Goal: Task Accomplishment & Management: Use online tool/utility

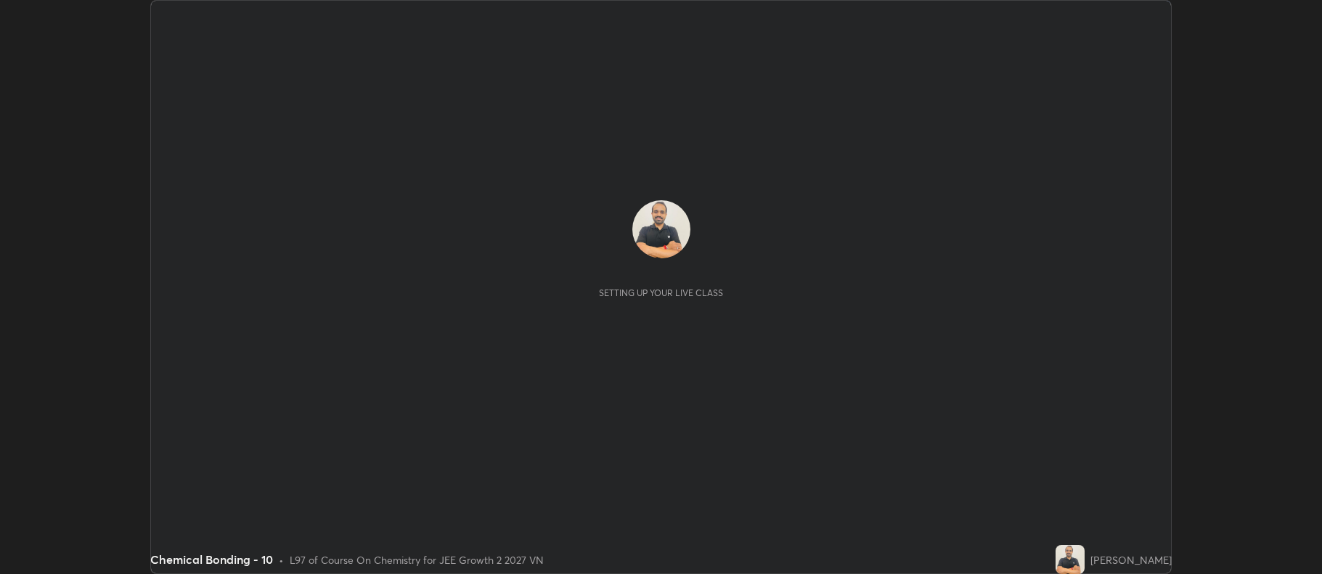
scroll to position [574, 1321]
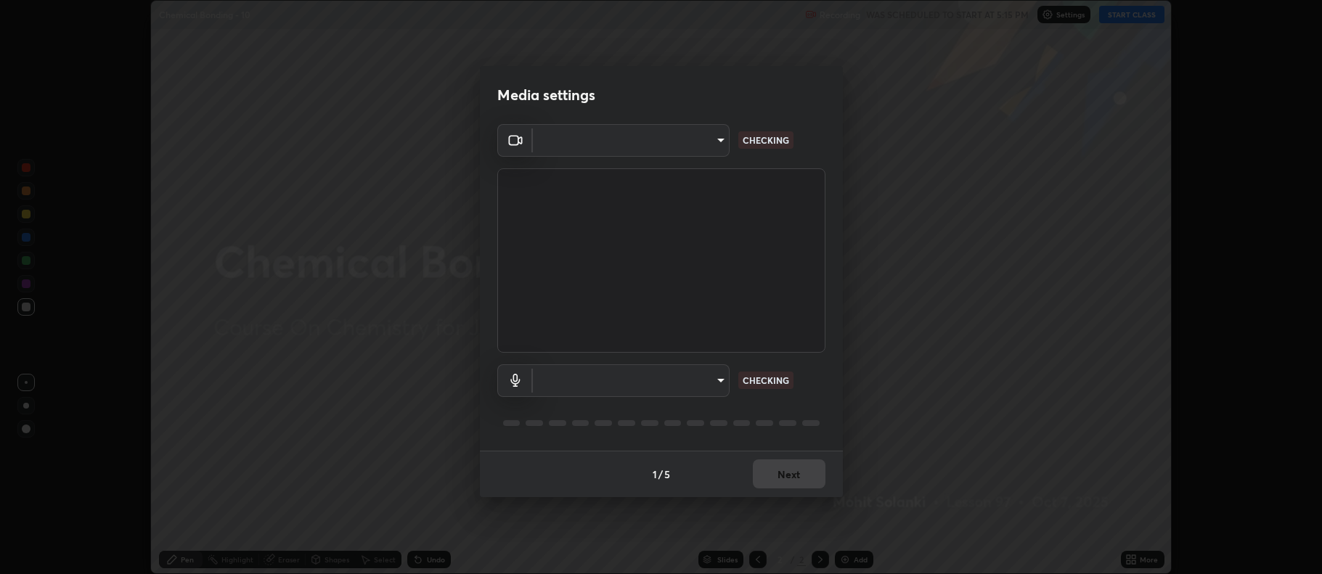
type input "ff6c2ab0558fce6a6a82d7d5f90cca75b578d0ecce094995c07ad100423c80ec"
type input "badd80ea7fbad1d8a72a520f29b78ead89bb293df12f863f6ab2c23ec585b874"
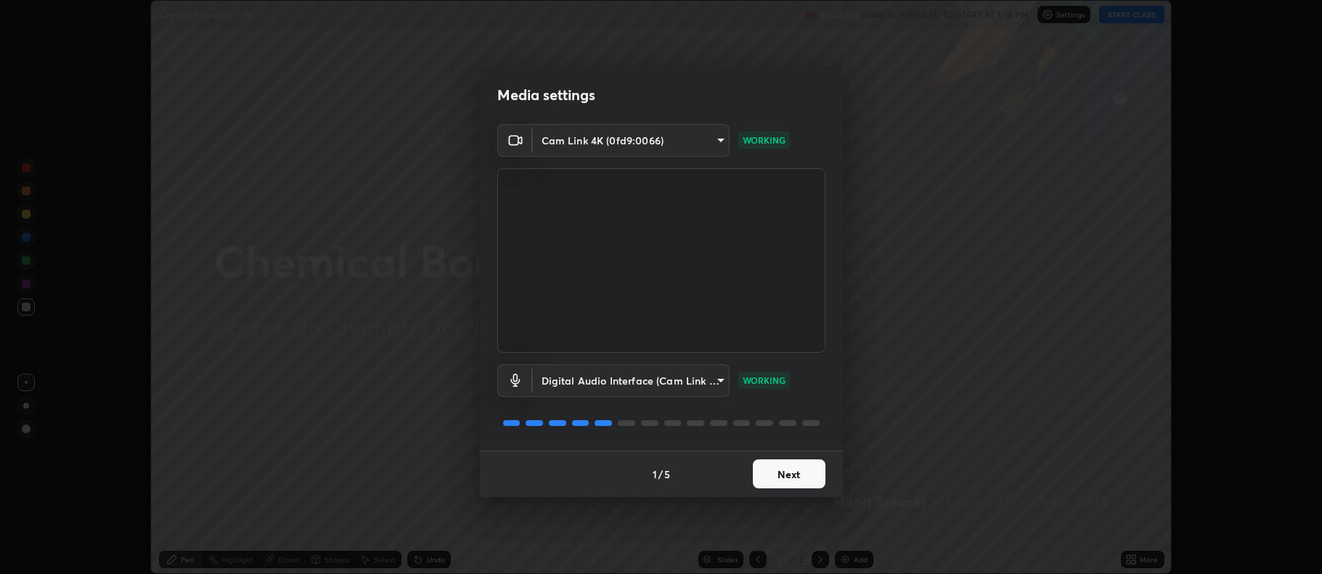
click at [787, 474] on button "Next" at bounding box center [789, 474] width 73 height 29
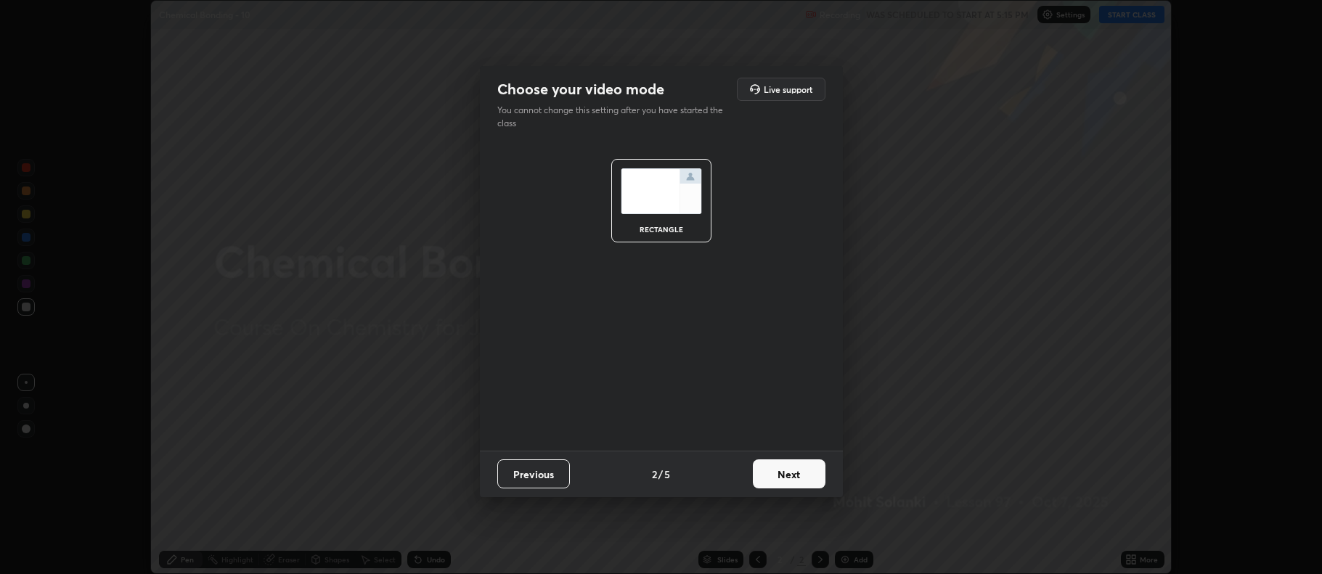
click at [793, 473] on button "Next" at bounding box center [789, 474] width 73 height 29
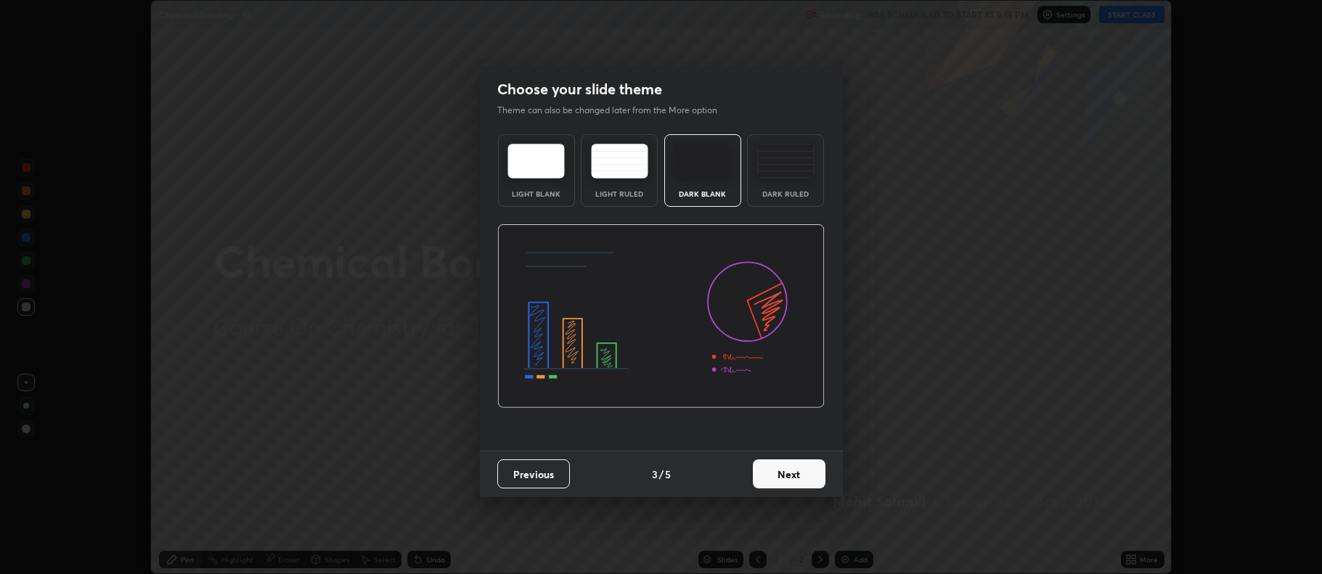
click at [787, 175] on img at bounding box center [785, 161] width 57 height 35
click at [794, 473] on button "Next" at bounding box center [789, 474] width 73 height 29
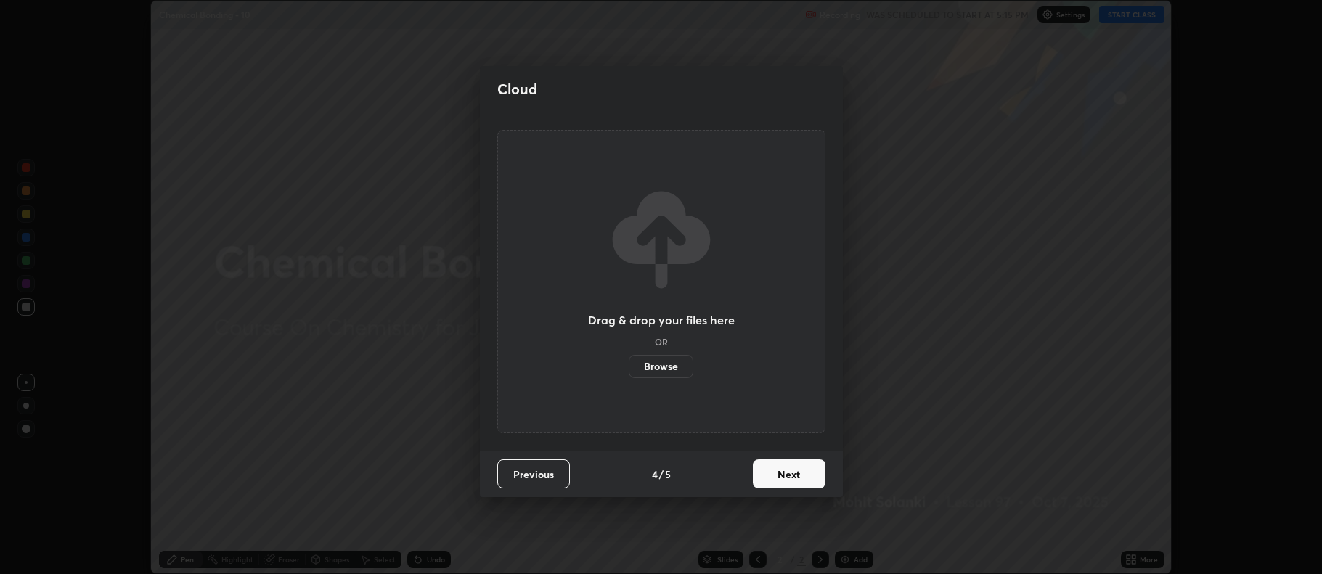
click at [794, 473] on button "Next" at bounding box center [789, 474] width 73 height 29
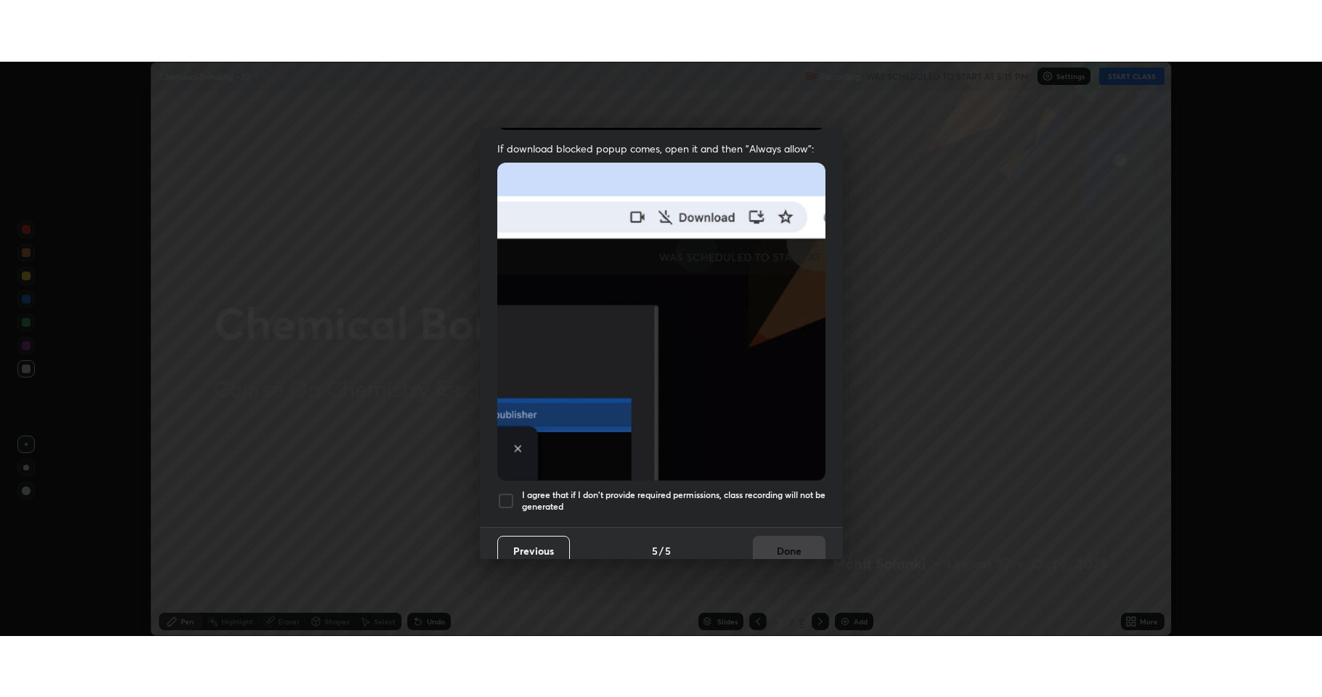
scroll to position [295, 0]
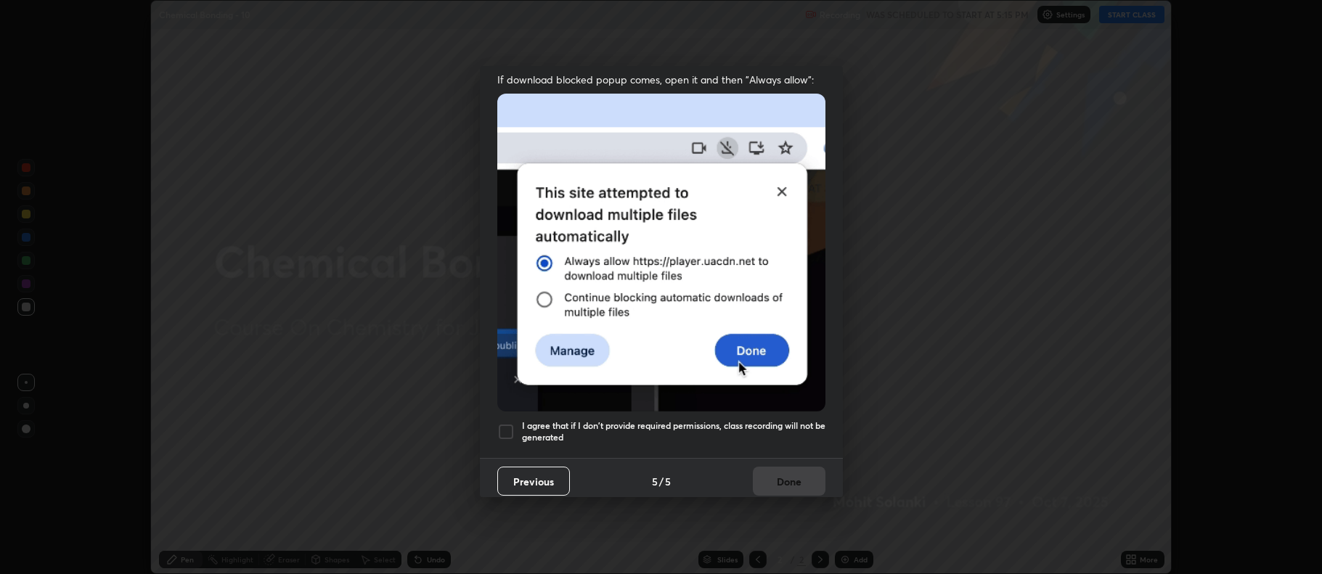
click at [507, 423] on div at bounding box center [505, 431] width 17 height 17
click at [764, 473] on button "Done" at bounding box center [789, 481] width 73 height 29
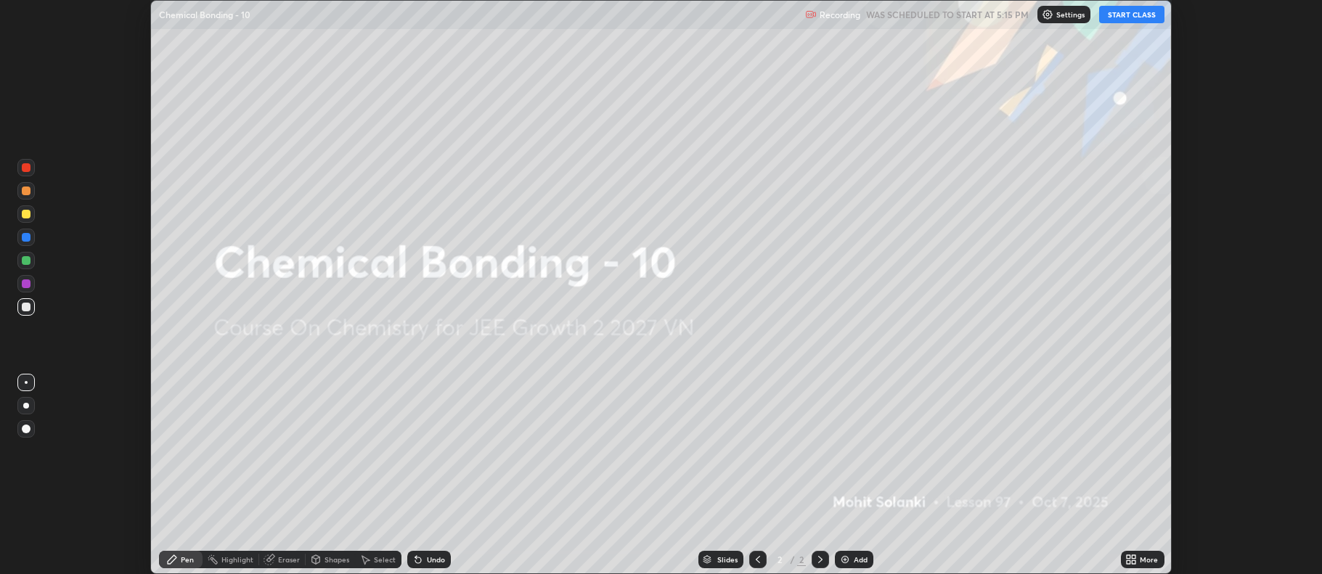
click at [847, 565] on div "Add" at bounding box center [854, 559] width 38 height 17
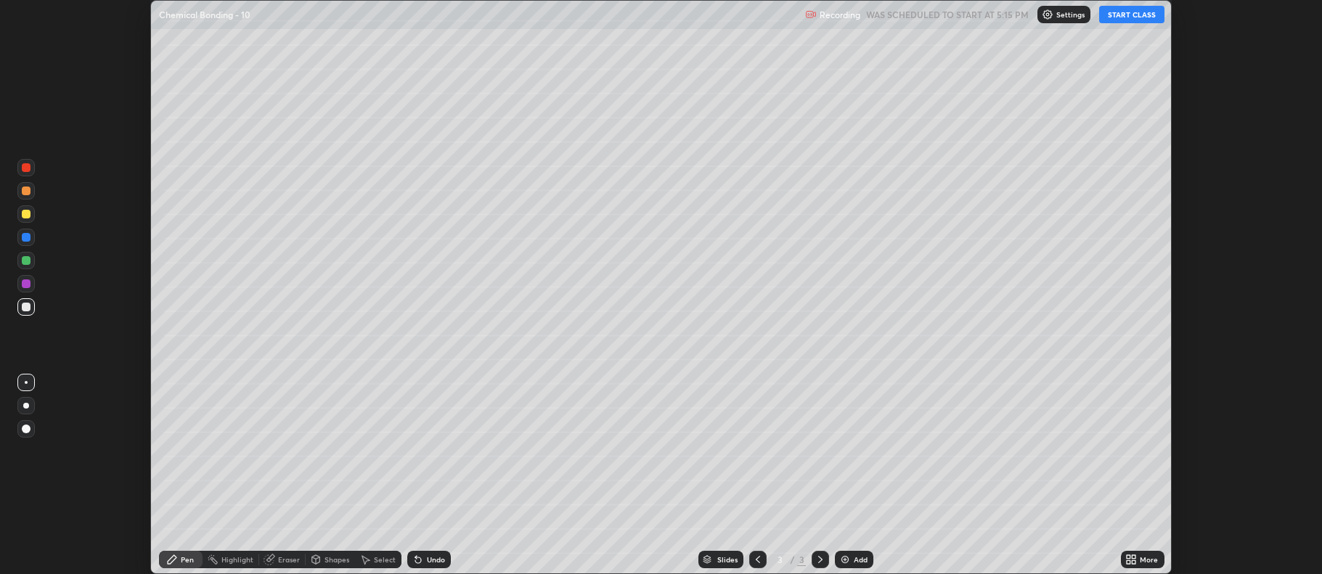
click at [1127, 561] on icon at bounding box center [1129, 562] width 4 height 4
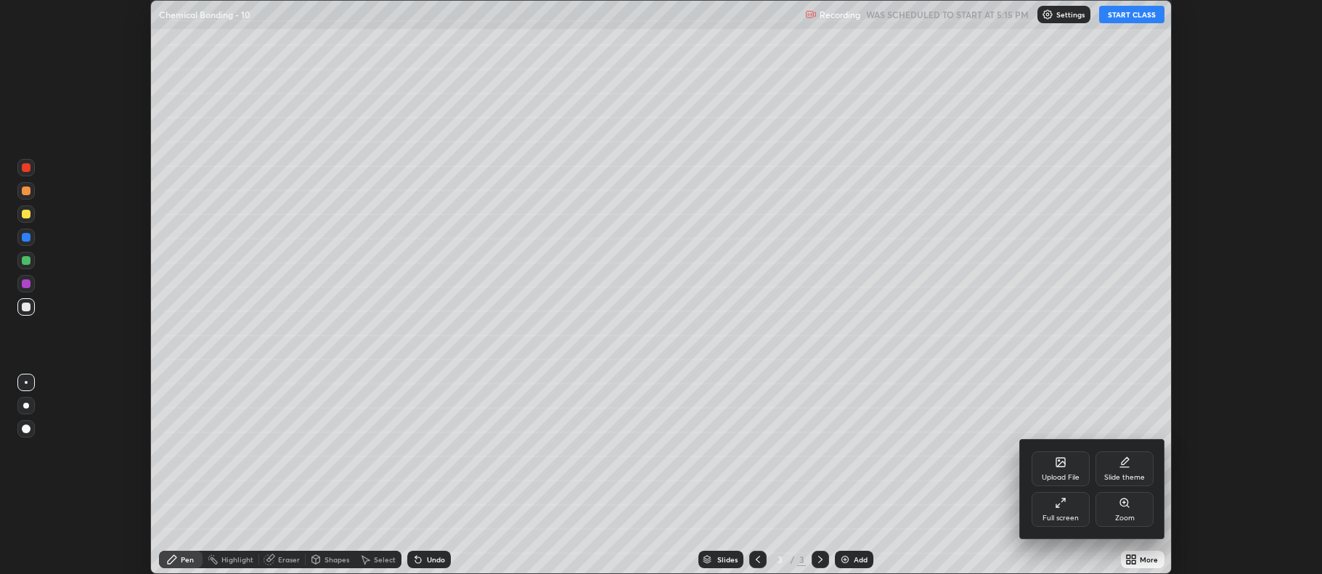
click at [1061, 469] on div "Upload File" at bounding box center [1061, 469] width 58 height 35
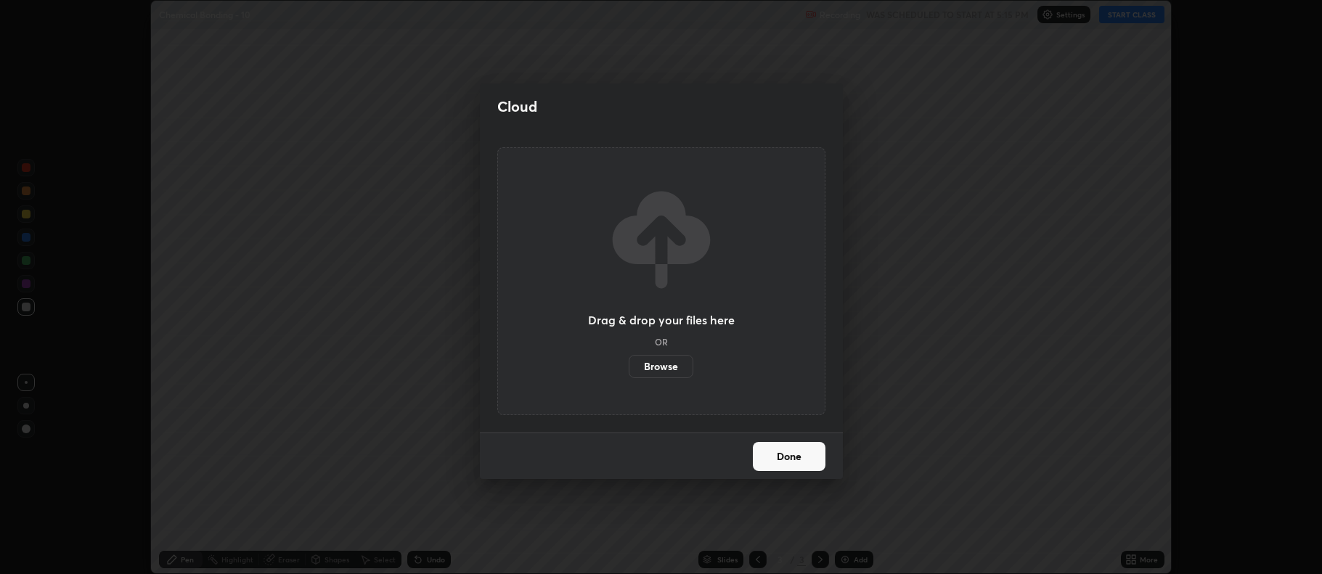
click at [666, 364] on label "Browse" at bounding box center [661, 366] width 65 height 23
click at [629, 364] on input "Browse" at bounding box center [629, 366] width 0 height 23
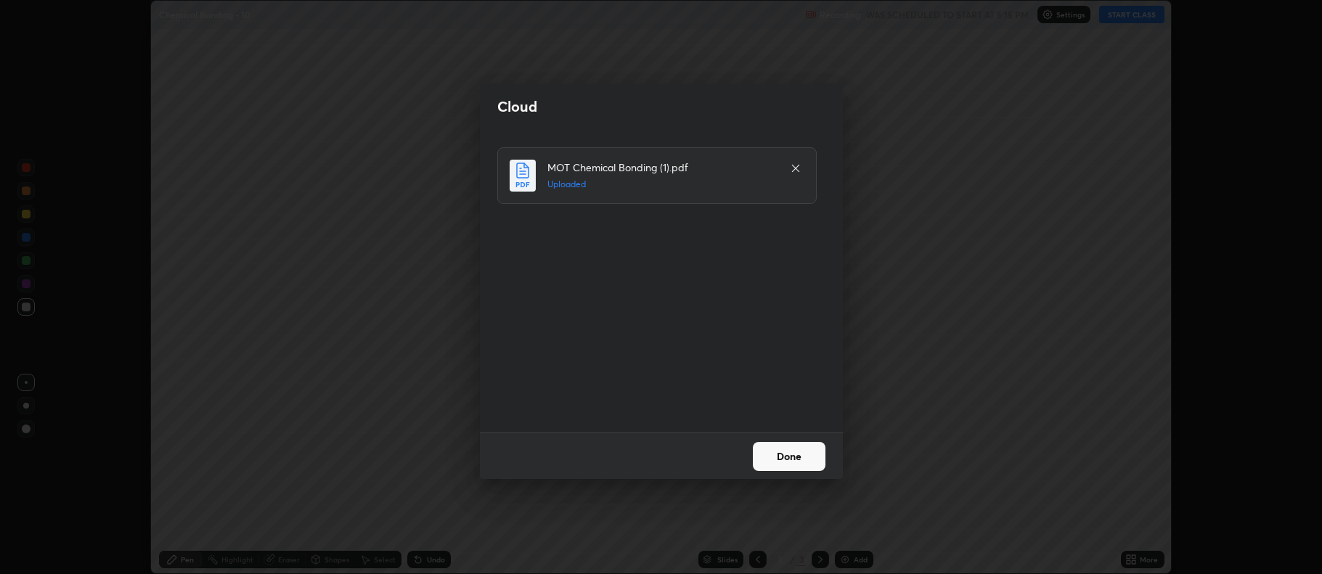
click at [796, 460] on button "Done" at bounding box center [789, 456] width 73 height 29
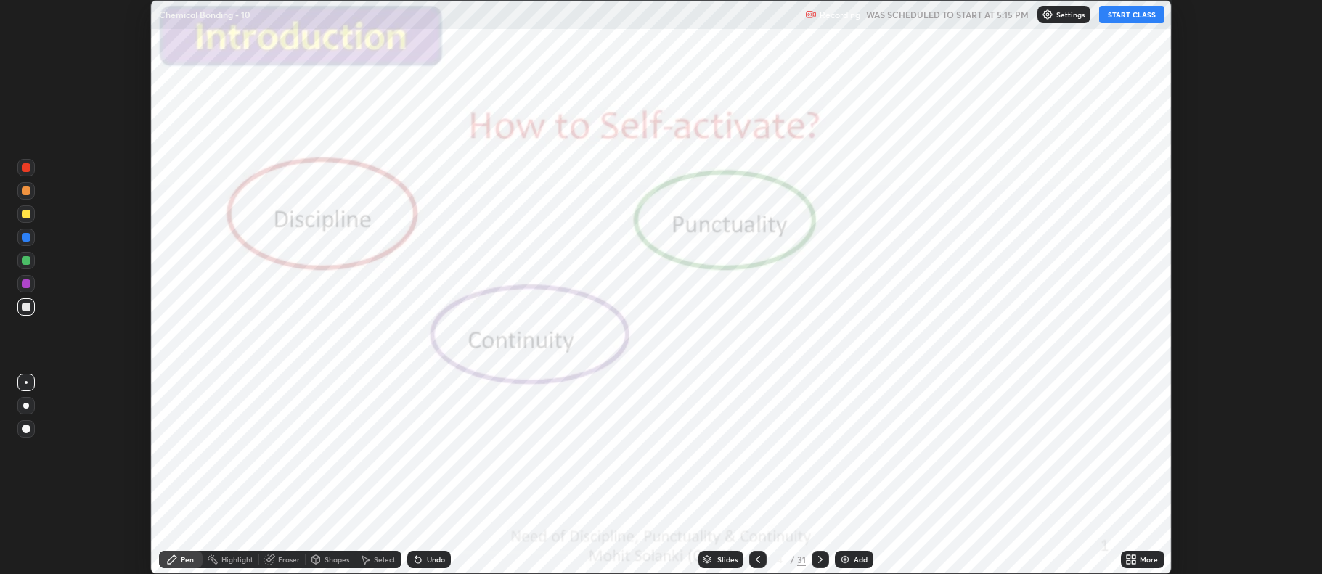
click at [822, 561] on icon at bounding box center [820, 560] width 12 height 12
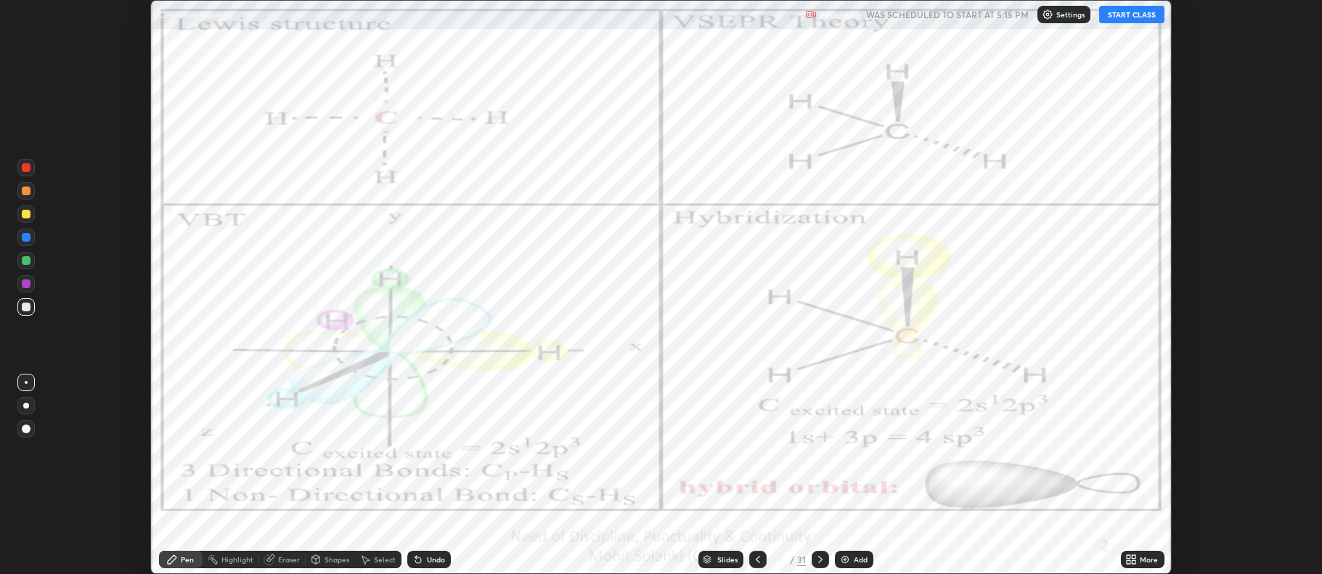
click at [822, 563] on icon at bounding box center [820, 560] width 12 height 12
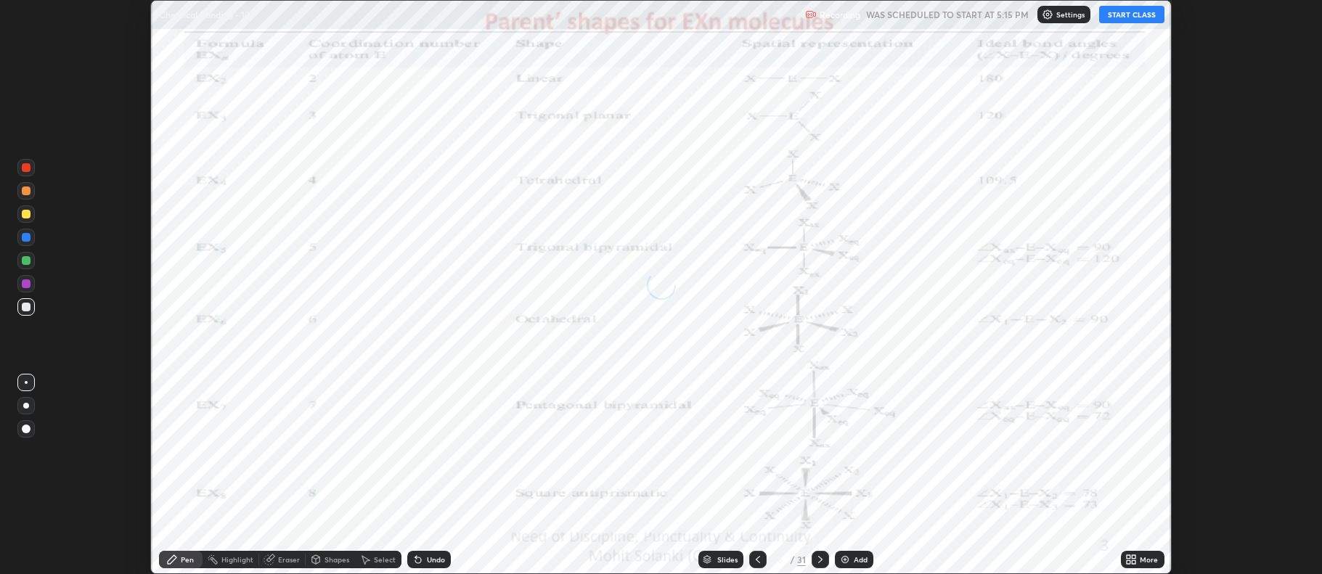
click at [822, 563] on icon at bounding box center [820, 560] width 12 height 12
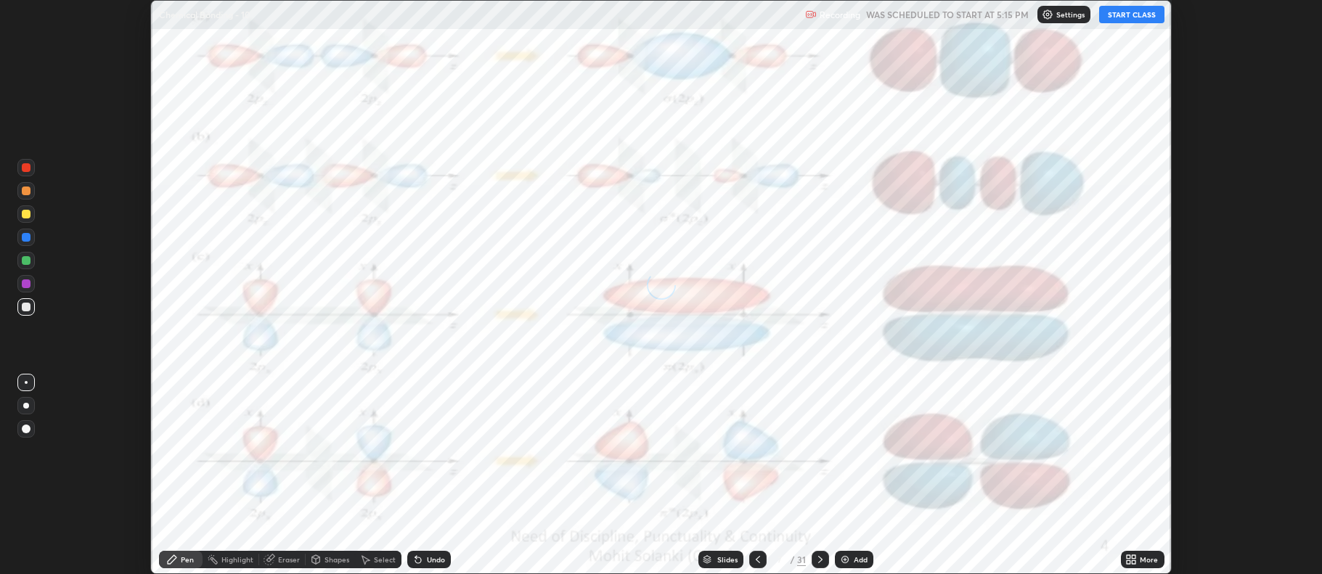
click at [824, 563] on icon at bounding box center [820, 560] width 12 height 12
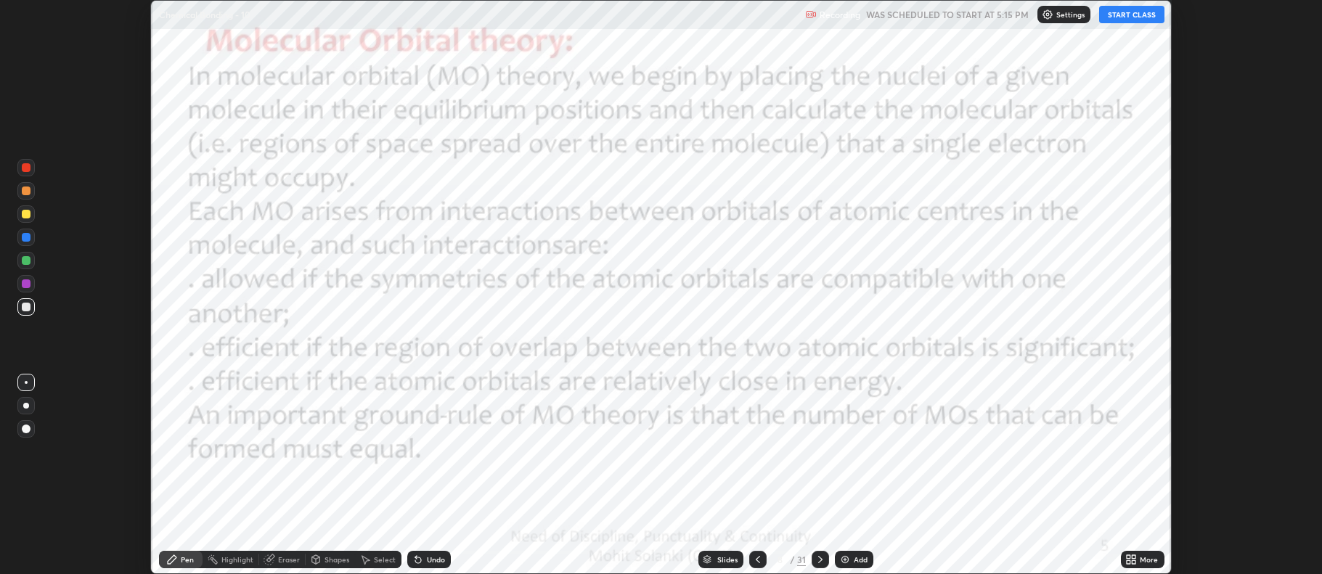
click at [819, 560] on icon at bounding box center [820, 560] width 12 height 12
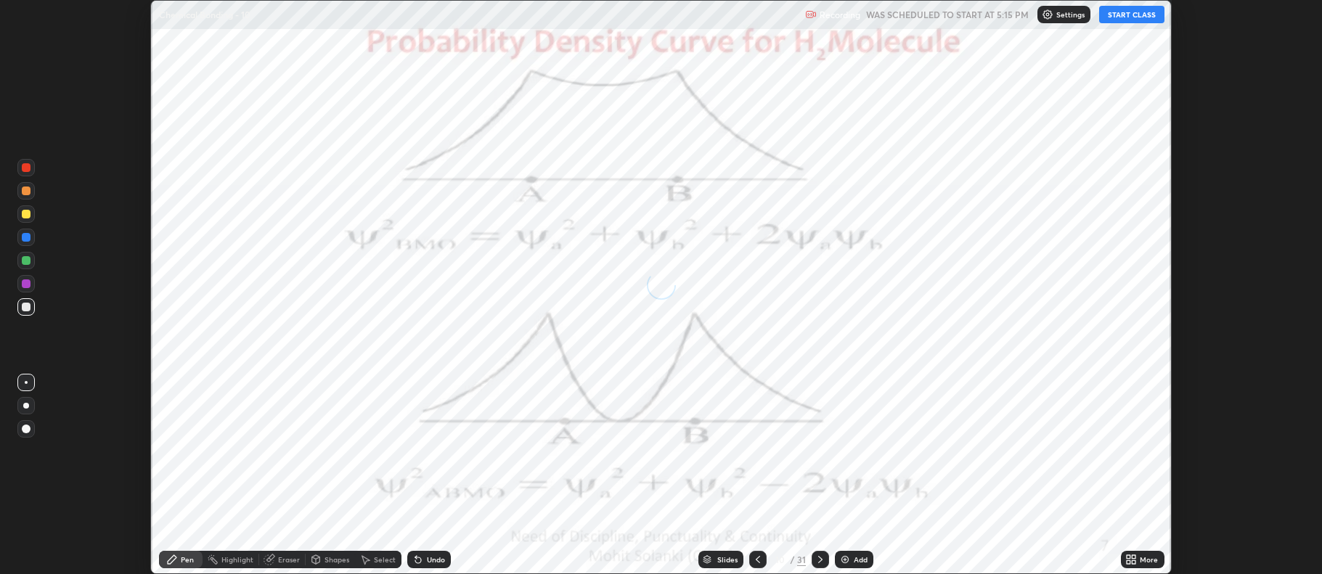
click at [819, 560] on icon at bounding box center [820, 560] width 12 height 12
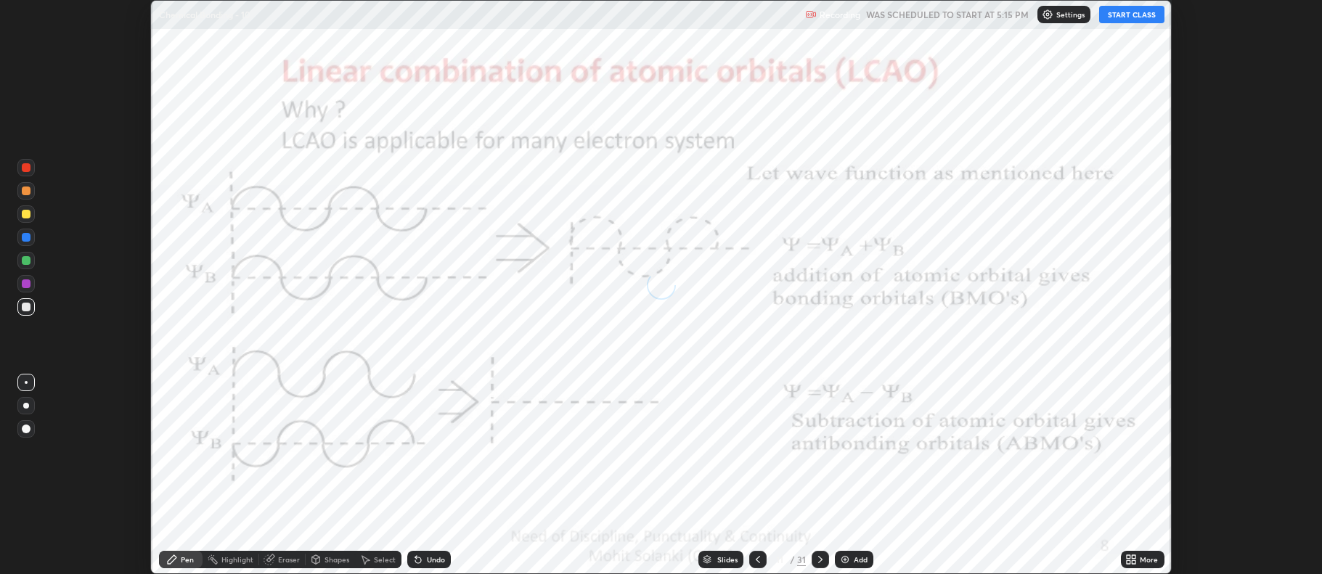
click at [819, 560] on icon at bounding box center [820, 560] width 12 height 12
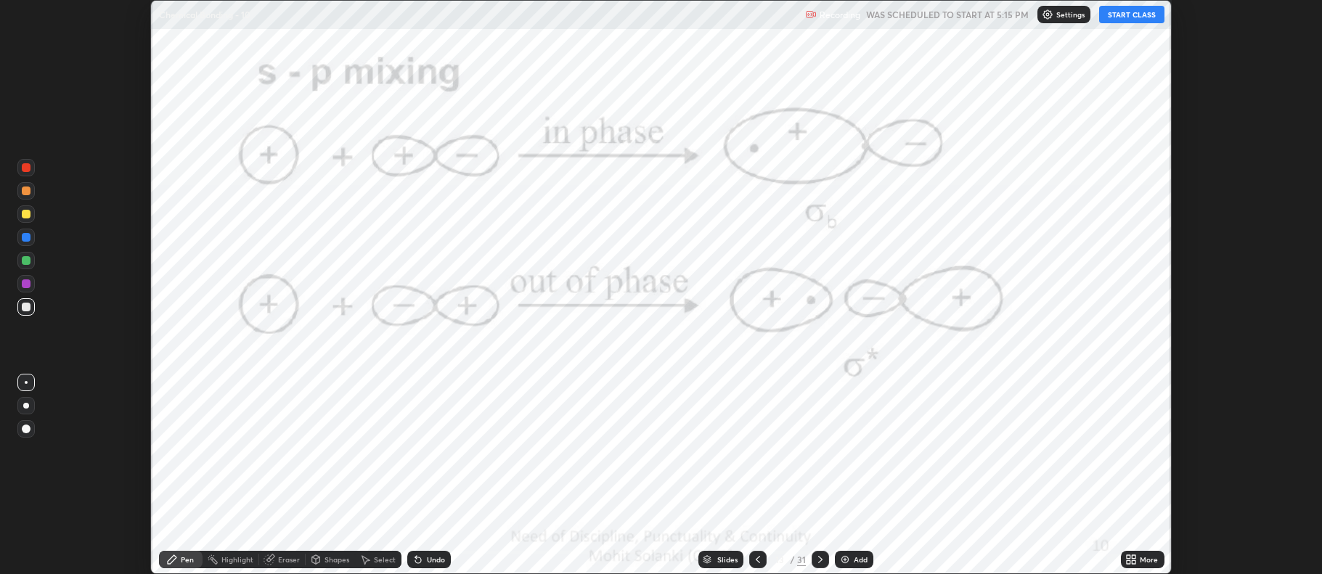
click at [825, 563] on div at bounding box center [820, 559] width 17 height 17
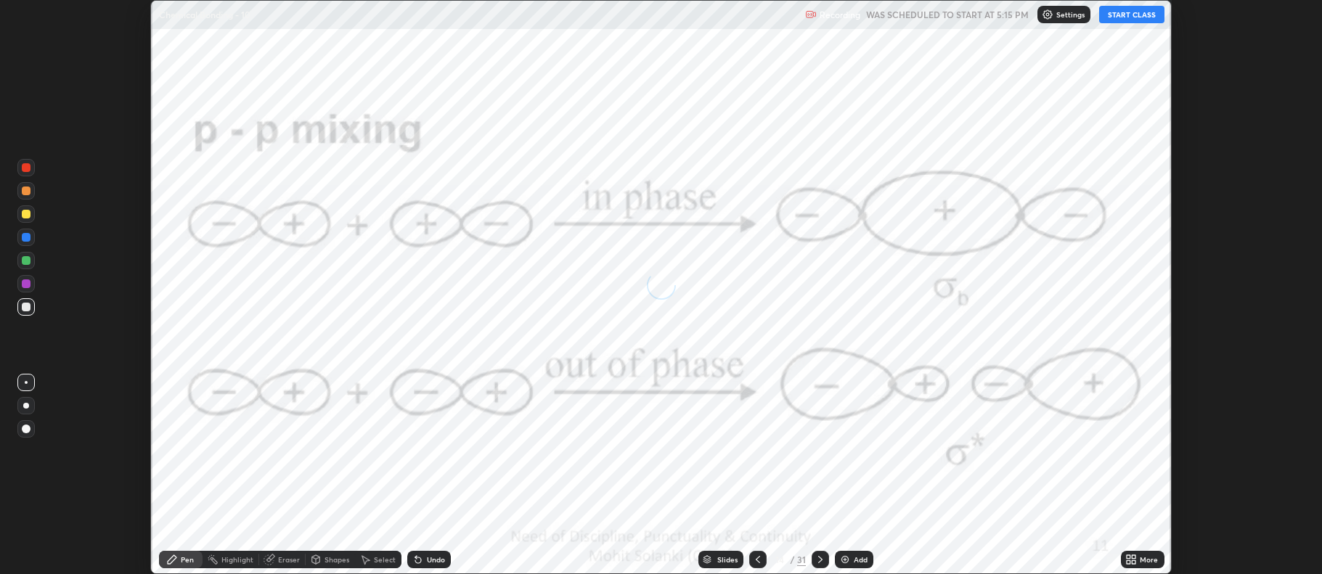
click at [819, 560] on icon at bounding box center [820, 560] width 12 height 12
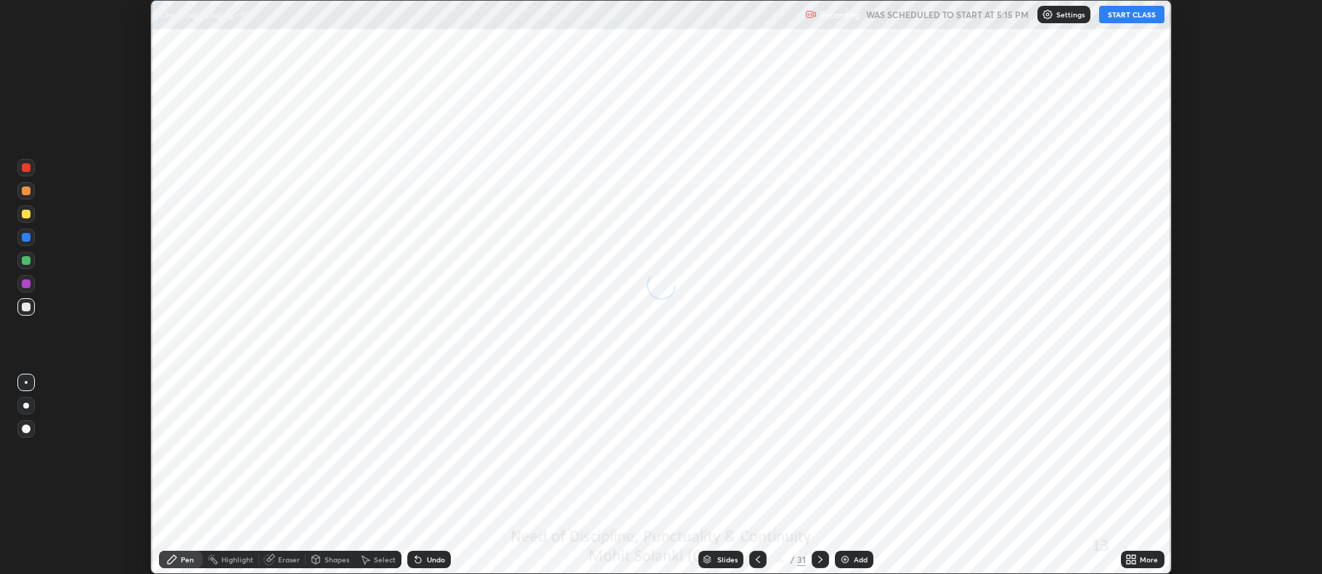
click at [820, 559] on icon at bounding box center [820, 559] width 4 height 7
click at [820, 557] on icon at bounding box center [820, 560] width 12 height 12
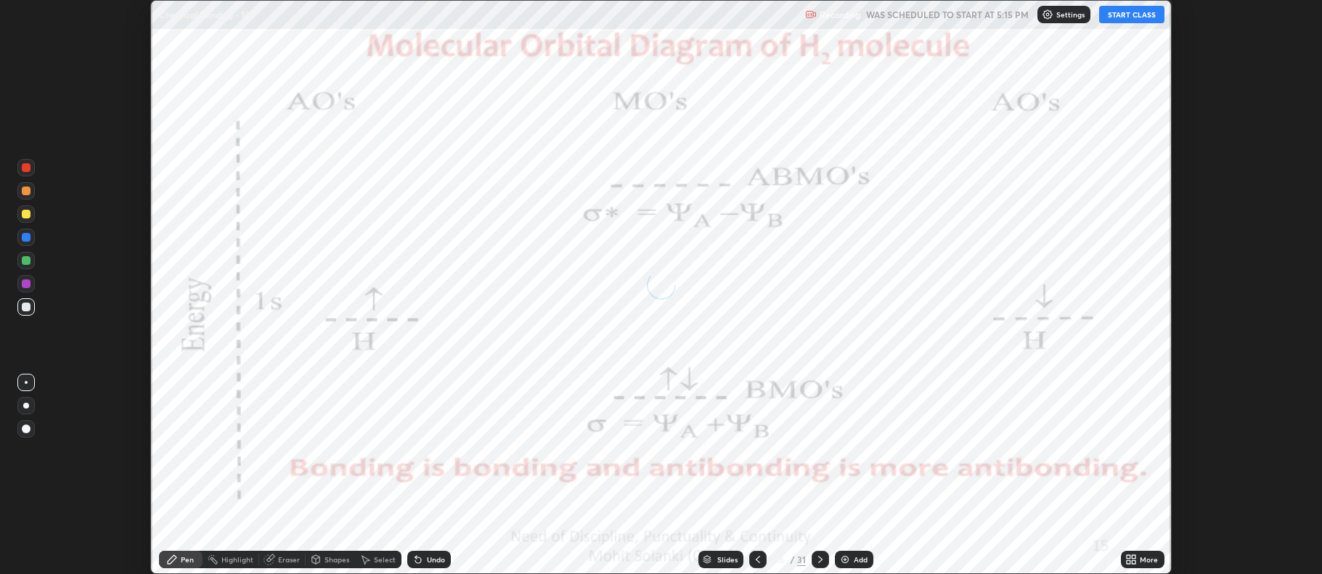
click at [819, 560] on icon at bounding box center [820, 560] width 12 height 12
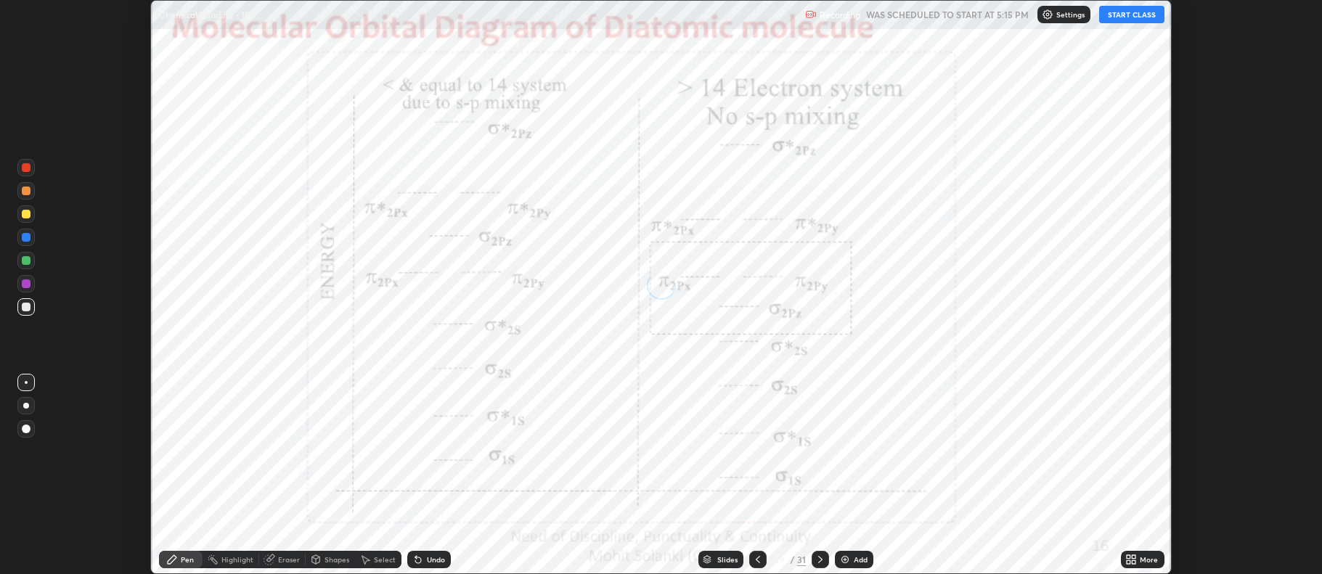
click at [820, 555] on icon at bounding box center [820, 560] width 12 height 12
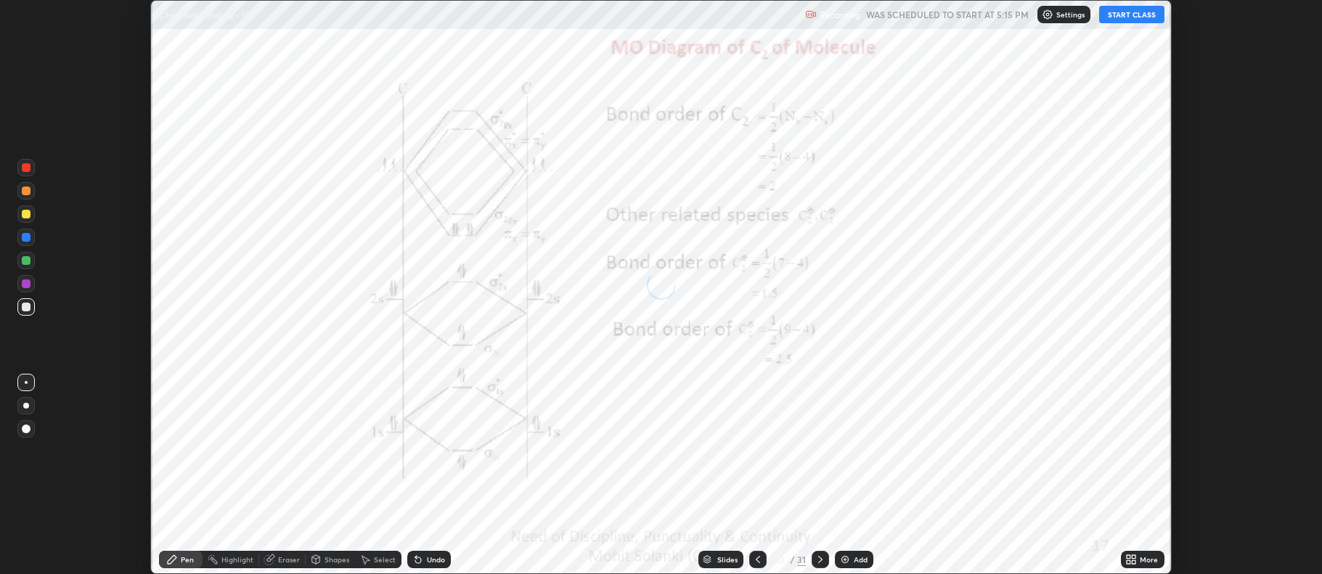
click at [820, 553] on div at bounding box center [820, 559] width 17 height 17
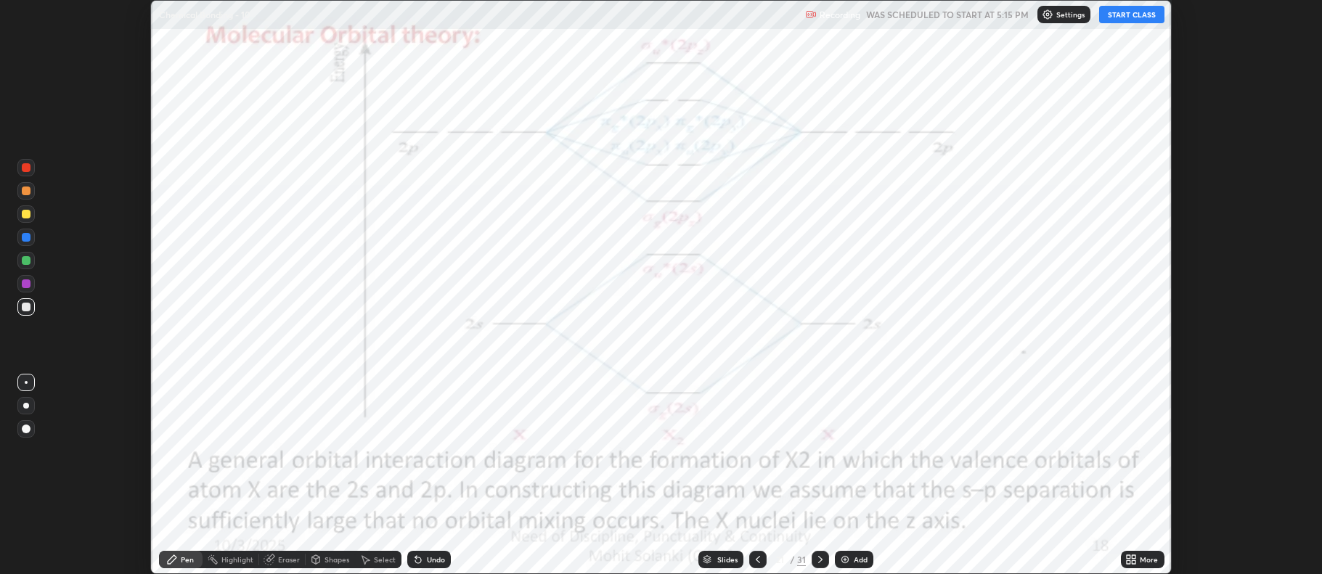
click at [819, 560] on icon at bounding box center [820, 560] width 12 height 12
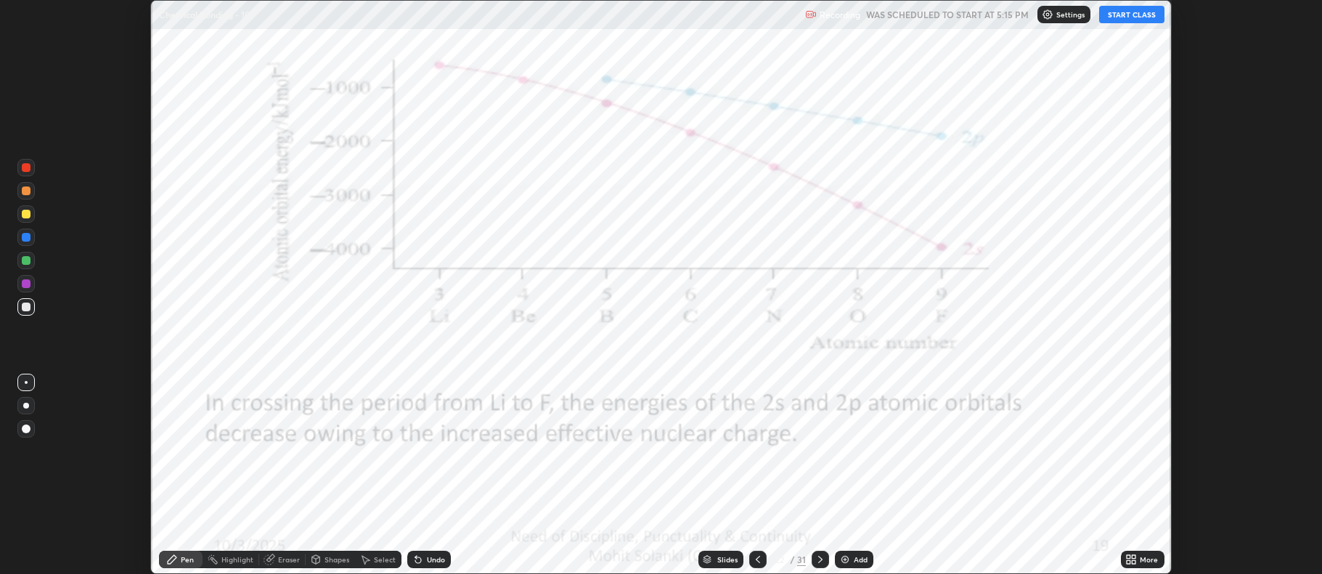
click at [819, 559] on icon at bounding box center [820, 560] width 12 height 12
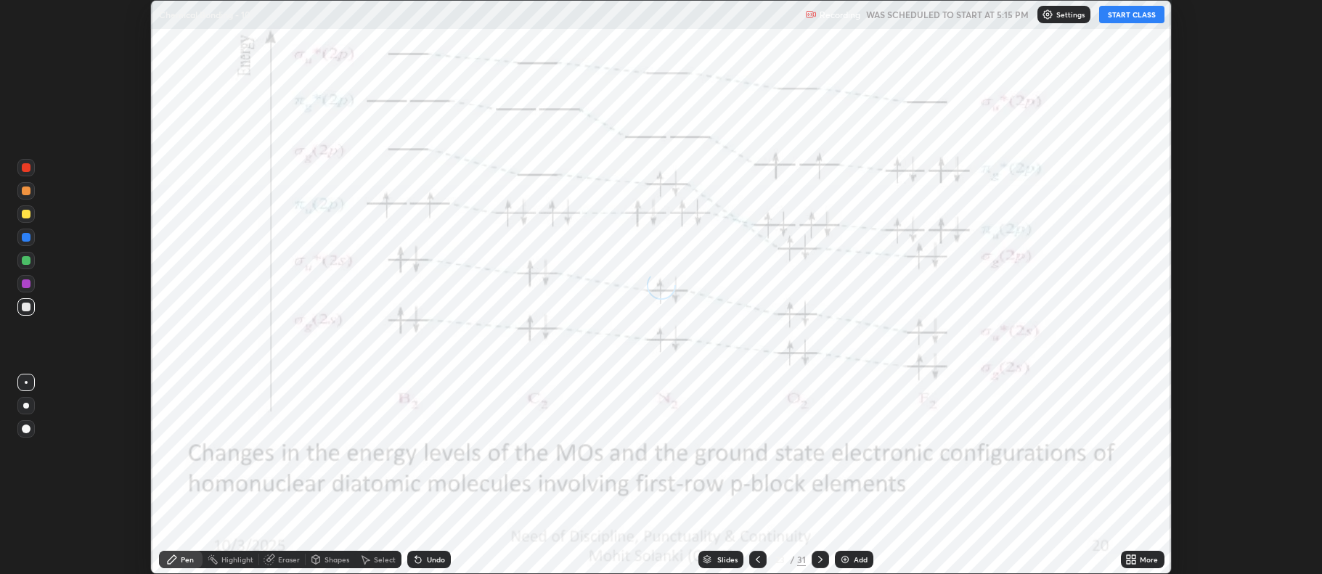
click at [820, 556] on icon at bounding box center [820, 560] width 12 height 12
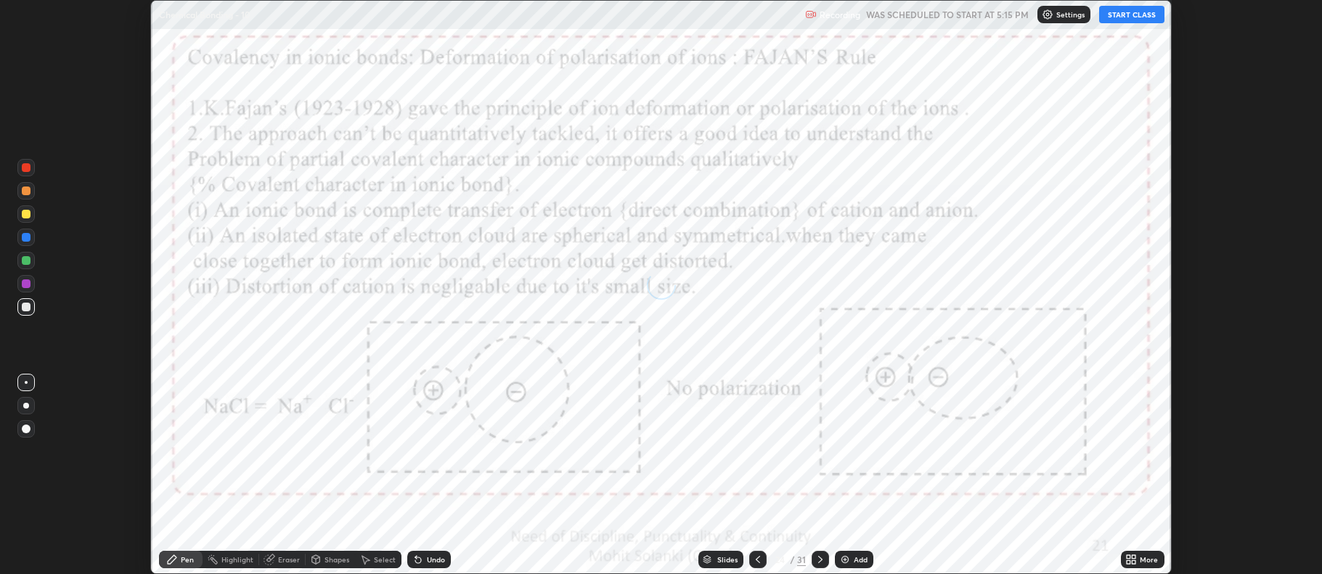
click at [819, 556] on icon at bounding box center [820, 560] width 12 height 12
click at [820, 555] on icon at bounding box center [820, 560] width 12 height 12
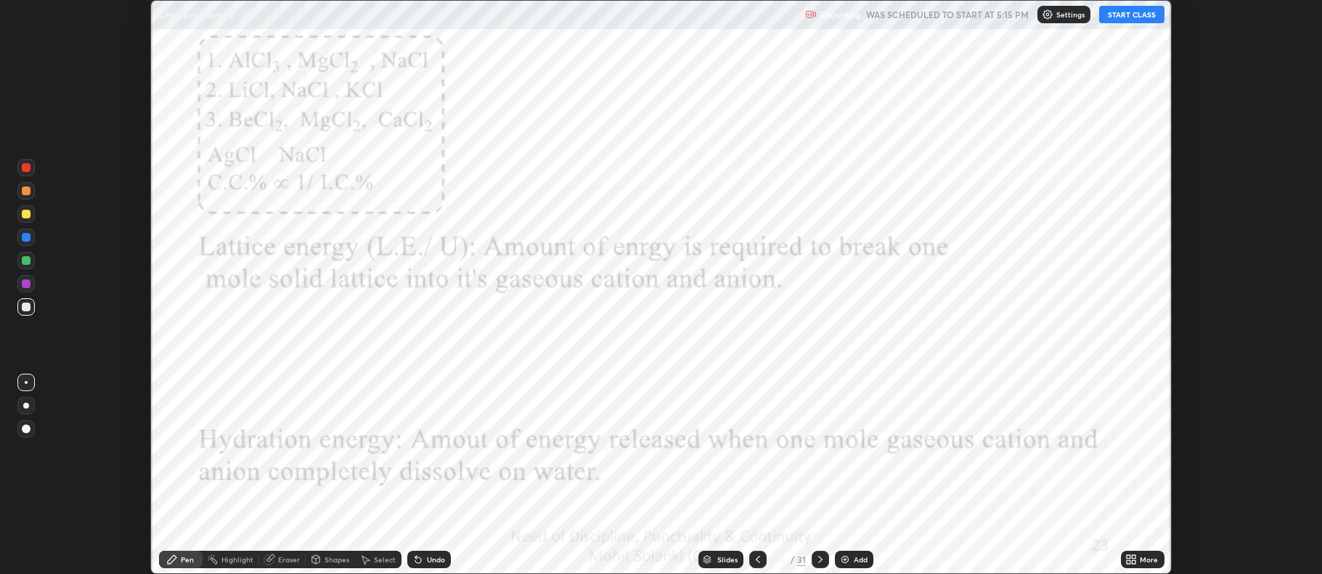
click at [819, 561] on icon at bounding box center [820, 559] width 4 height 7
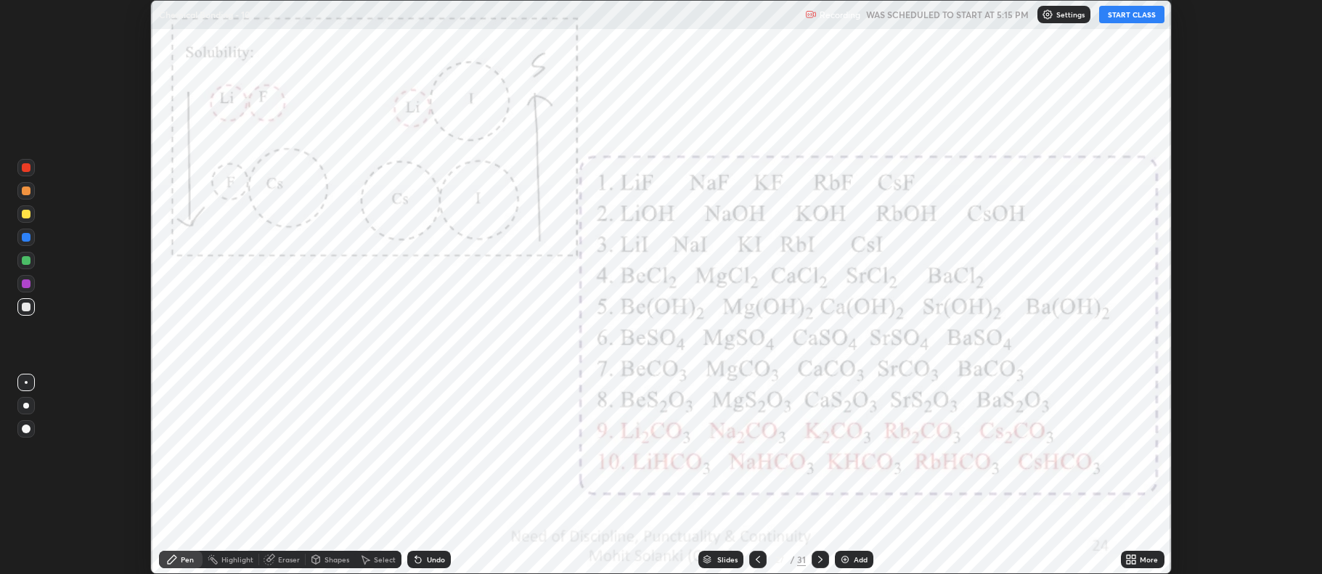
click at [819, 560] on icon at bounding box center [820, 560] width 12 height 12
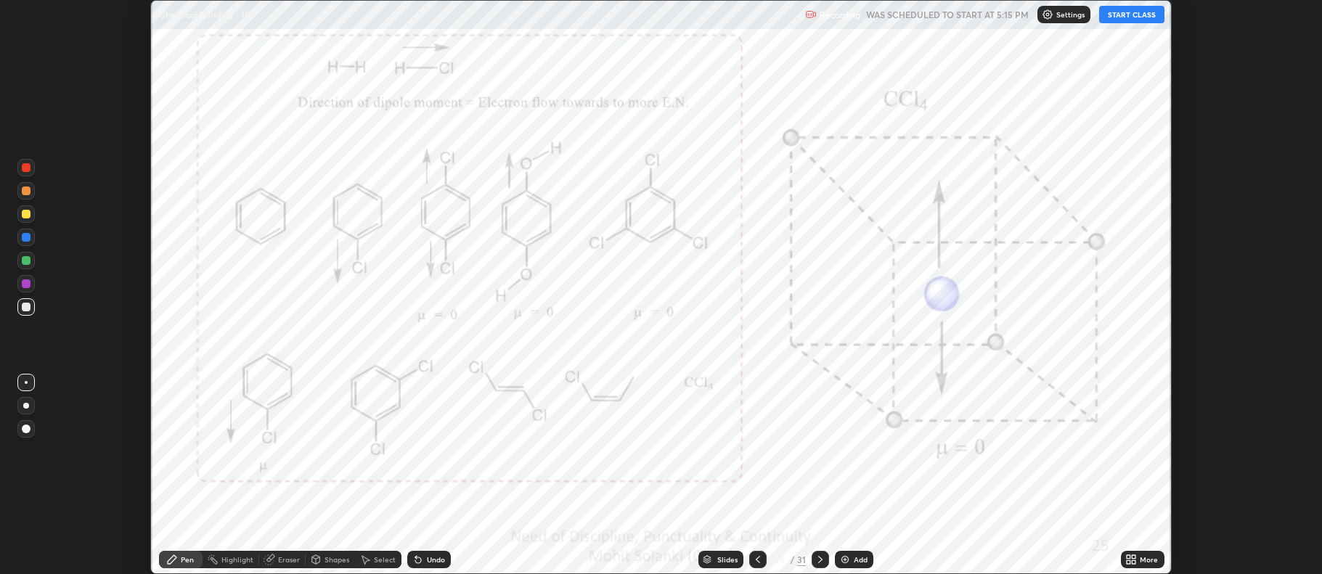
click at [817, 558] on icon at bounding box center [820, 560] width 12 height 12
click at [1131, 561] on icon at bounding box center [1131, 560] width 12 height 12
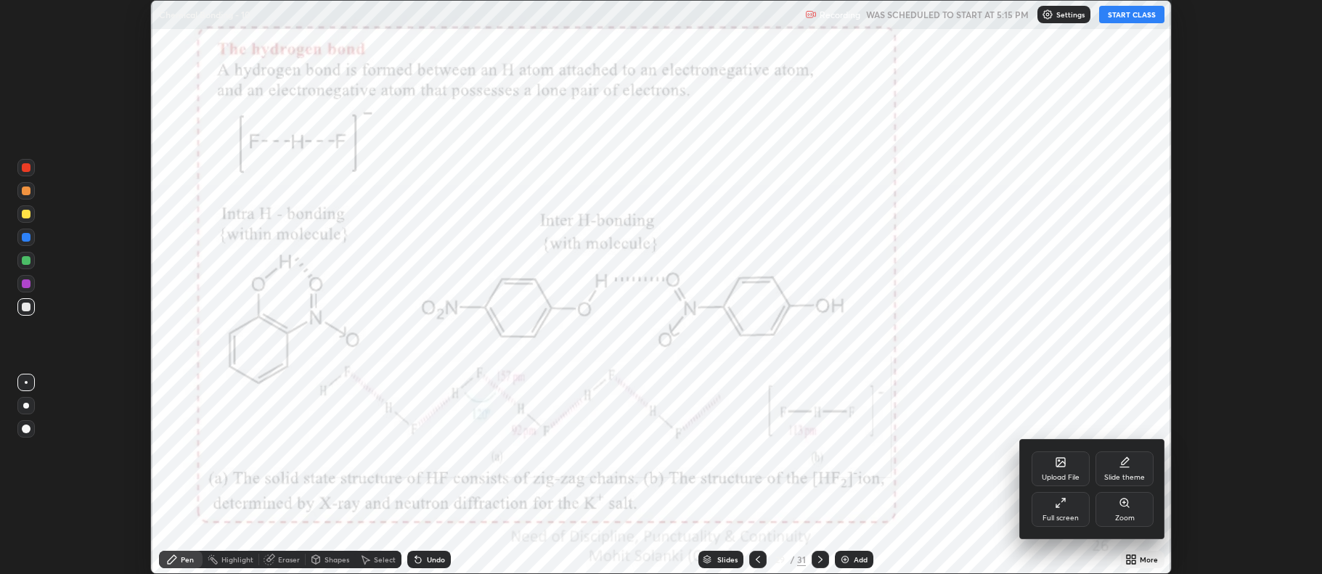
click at [1069, 512] on div "Full screen" at bounding box center [1061, 509] width 58 height 35
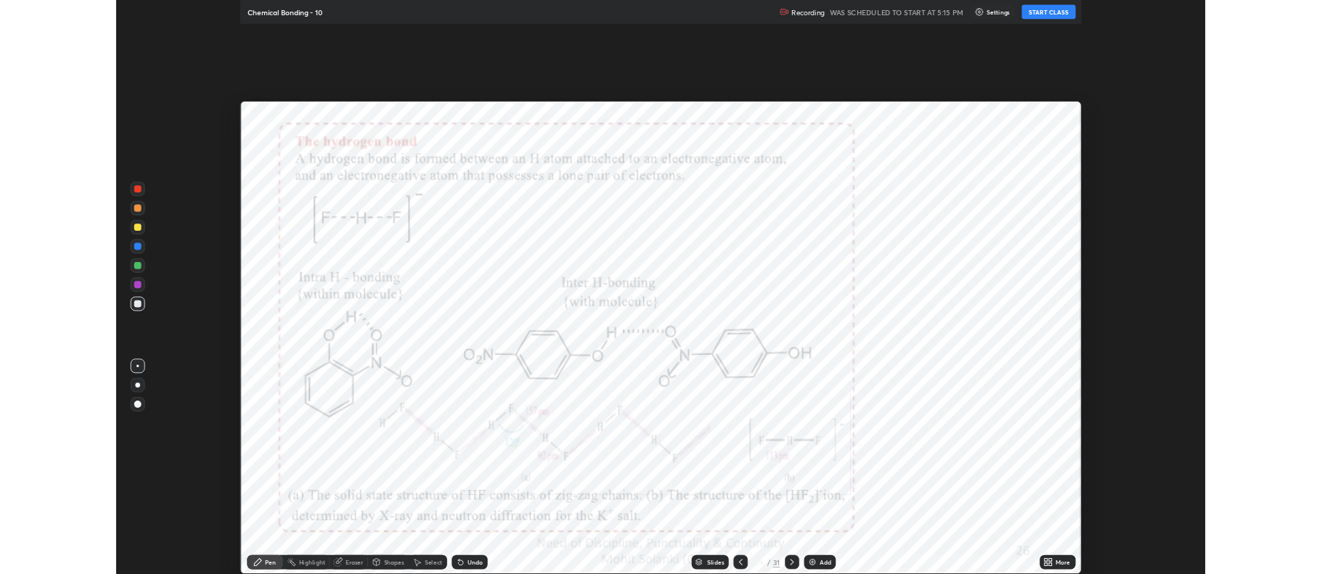
scroll to position [697, 1322]
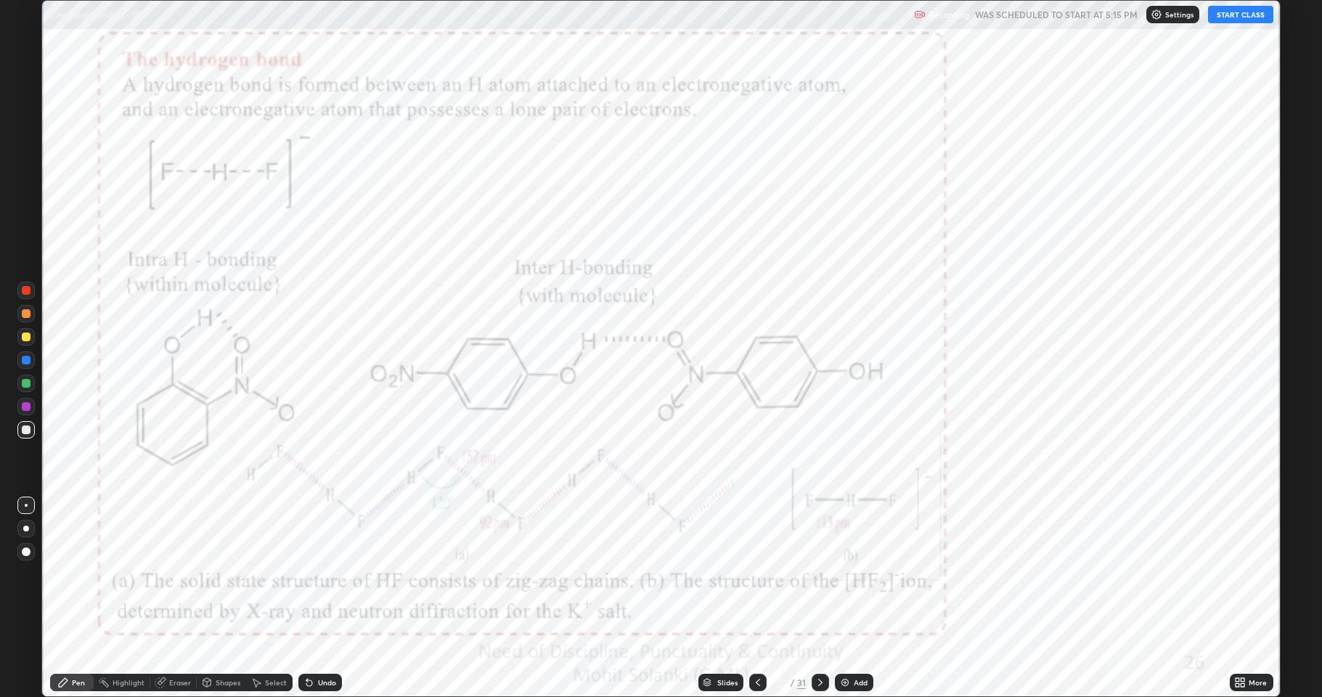
click at [761, 573] on div at bounding box center [757, 682] width 17 height 29
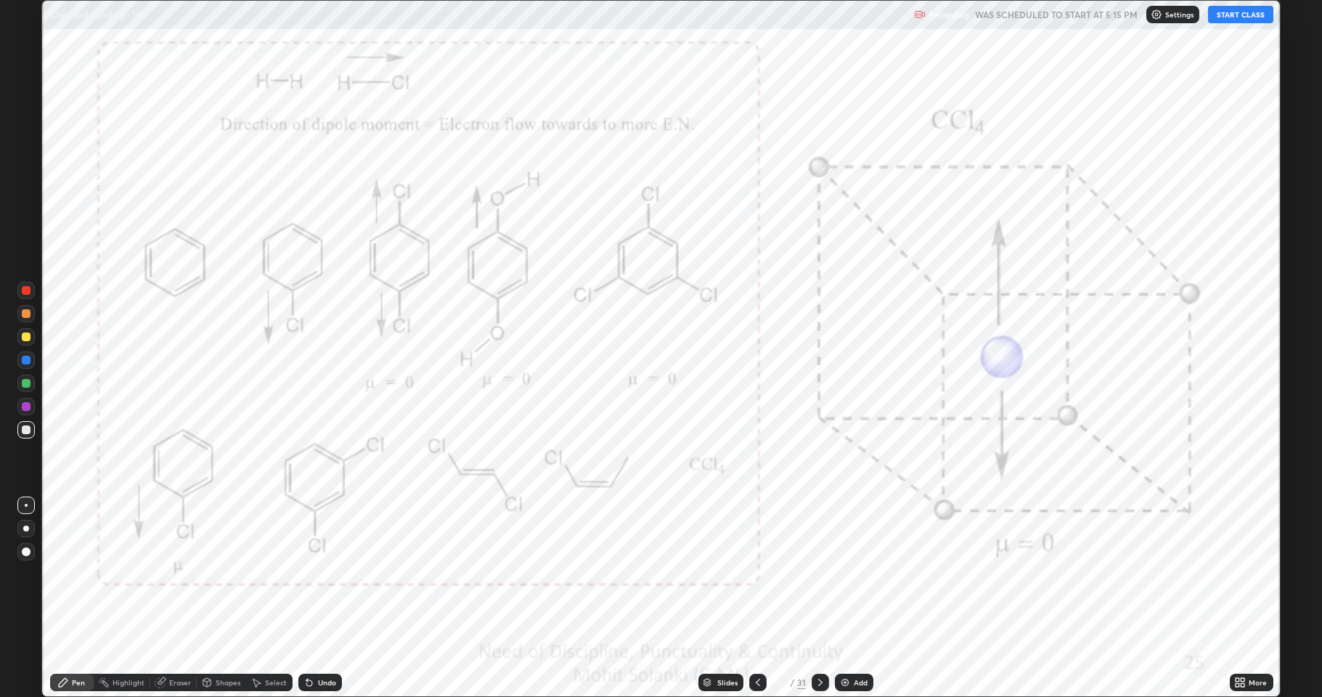
click at [843, 573] on img at bounding box center [845, 683] width 12 height 12
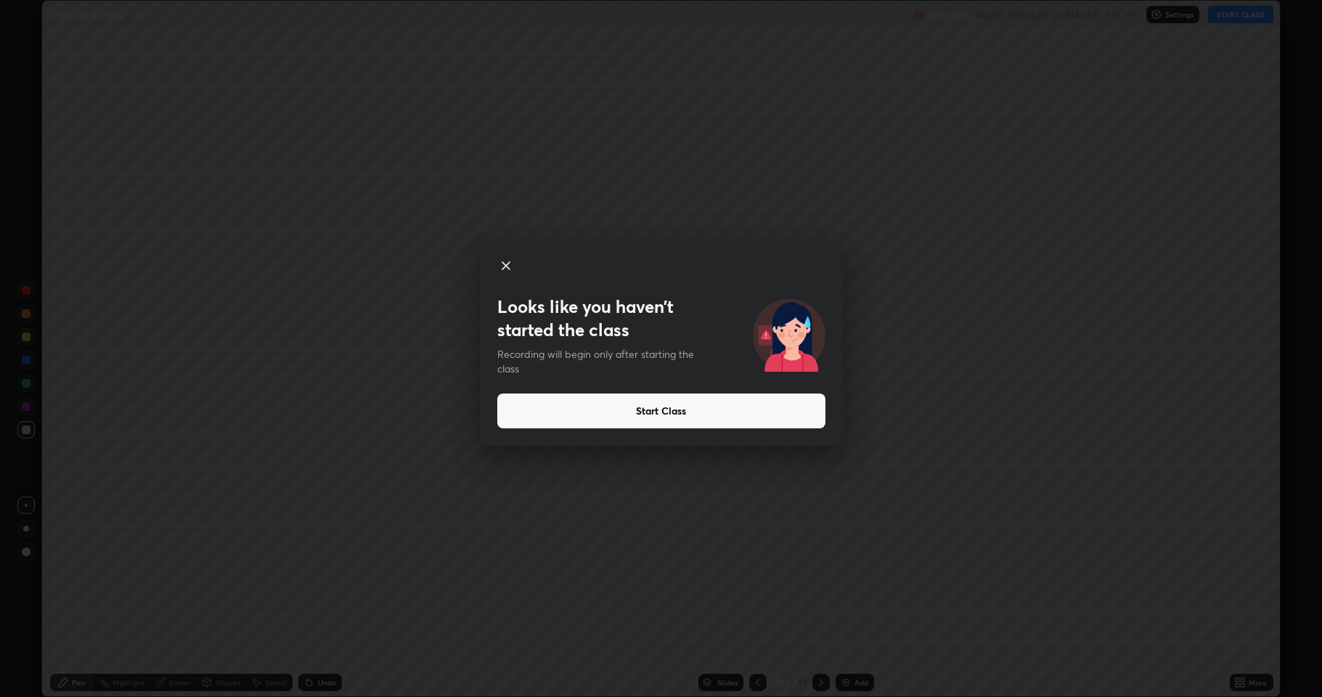
click at [570, 407] on button "Start Class" at bounding box center [661, 410] width 328 height 35
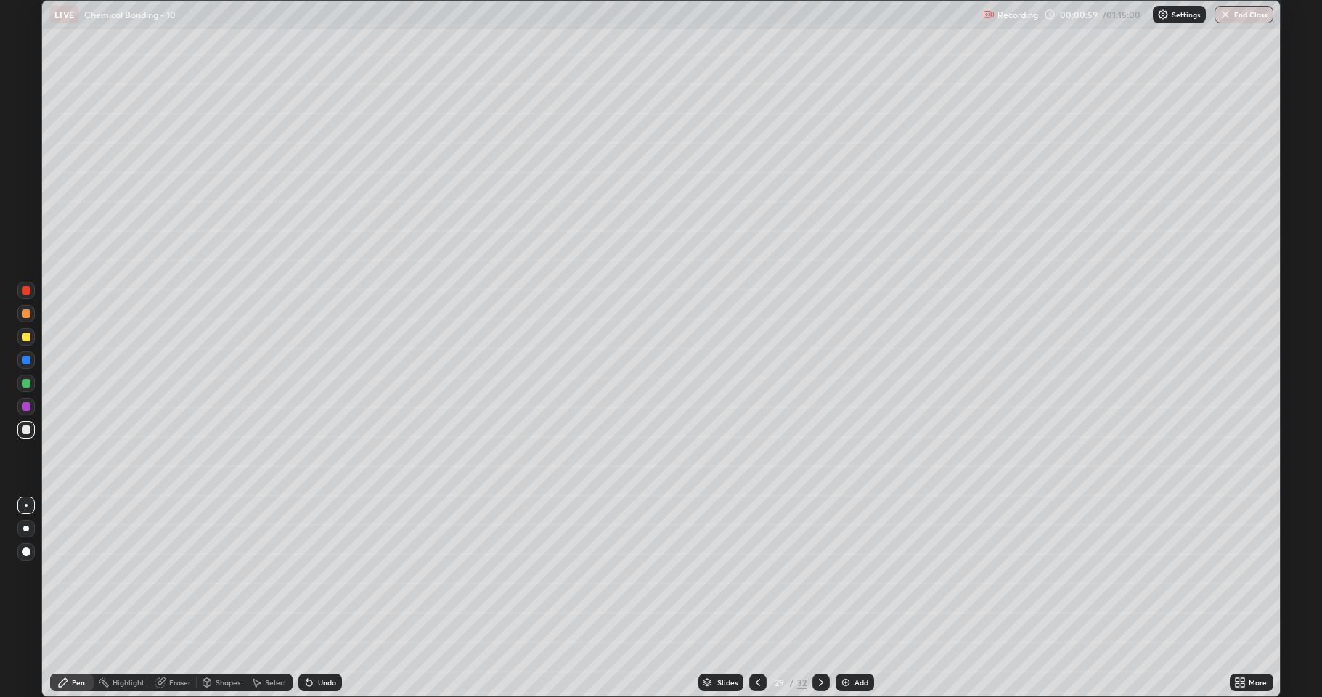
click at [27, 338] on div at bounding box center [26, 336] width 9 height 9
click at [319, 573] on div "Undo" at bounding box center [327, 682] width 18 height 7
click at [24, 429] on div at bounding box center [26, 429] width 9 height 9
click at [25, 406] on div at bounding box center [26, 406] width 9 height 9
click at [27, 337] on div at bounding box center [26, 336] width 9 height 9
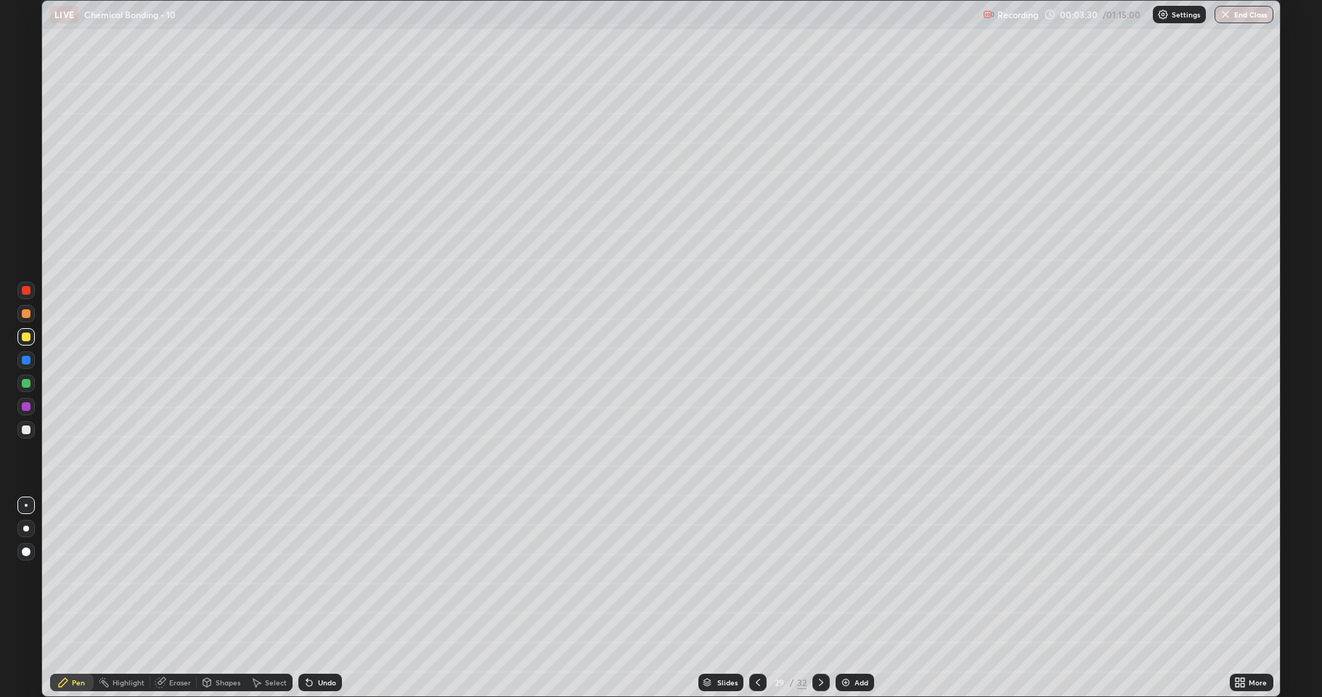
click at [24, 409] on div at bounding box center [26, 406] width 9 height 9
click at [232, 573] on div "Shapes" at bounding box center [228, 682] width 25 height 7
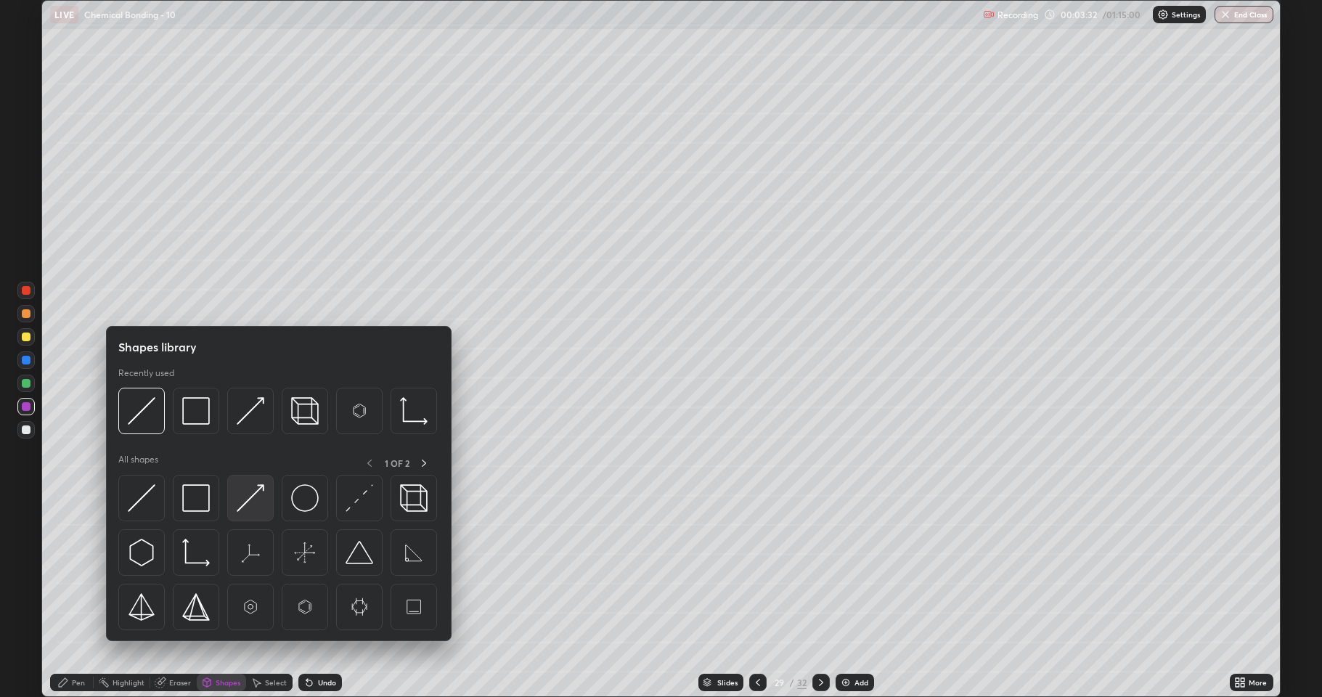
click at [246, 502] on img at bounding box center [251, 498] width 28 height 28
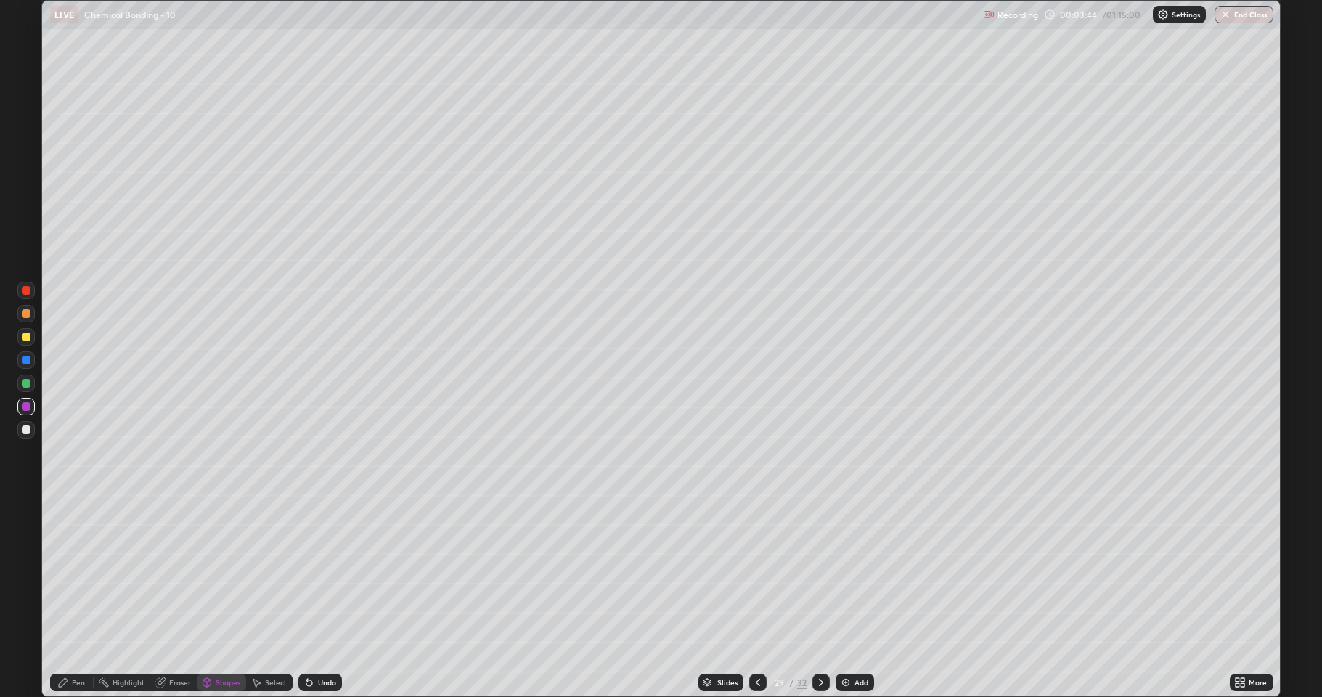
click at [25, 387] on div at bounding box center [26, 383] width 9 height 9
click at [314, 573] on div "Undo" at bounding box center [320, 682] width 44 height 17
click at [84, 573] on div "Pen" at bounding box center [78, 682] width 13 height 7
click at [0, 21] on div "Setting up your live class" at bounding box center [661, 348] width 1322 height 697
click at [18, 432] on div at bounding box center [25, 429] width 17 height 17
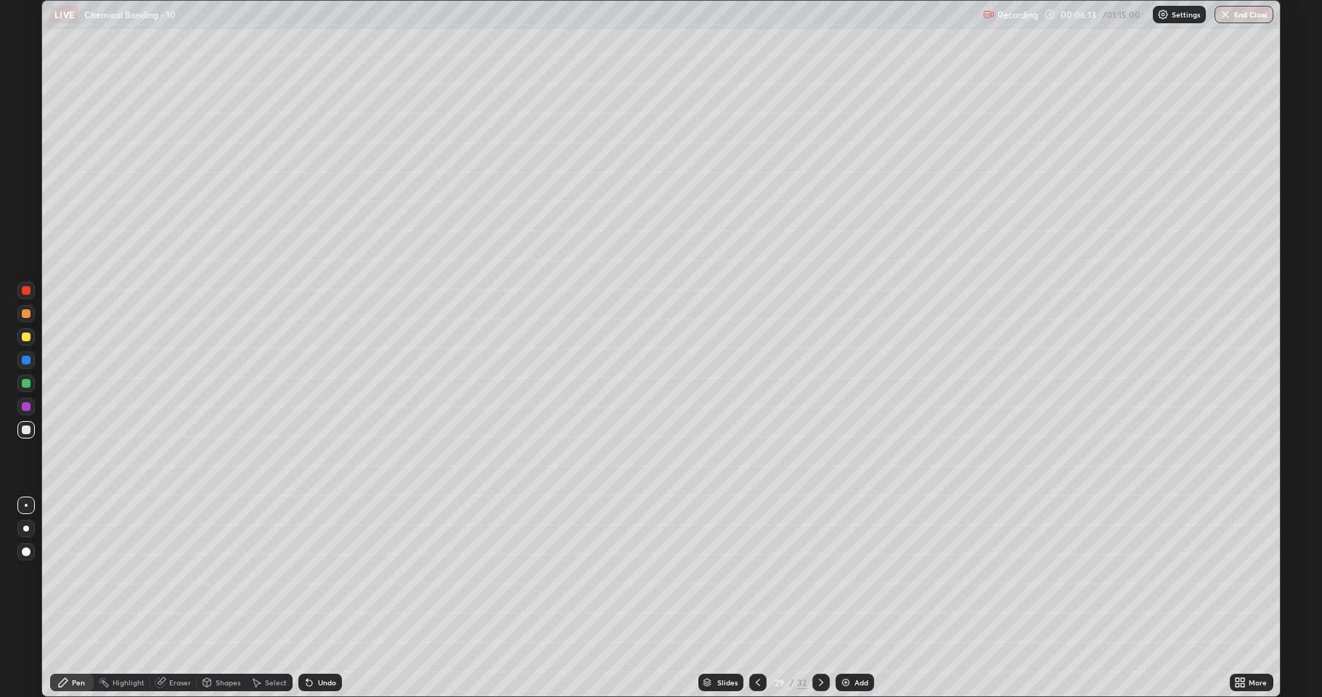
click at [24, 383] on div at bounding box center [26, 383] width 9 height 9
click at [23, 342] on div at bounding box center [25, 336] width 17 height 17
click at [25, 385] on div at bounding box center [26, 383] width 9 height 9
click at [29, 409] on div at bounding box center [26, 406] width 9 height 9
click at [230, 28] on div "LIVE Chemical Bonding - 10" at bounding box center [513, 14] width 927 height 29
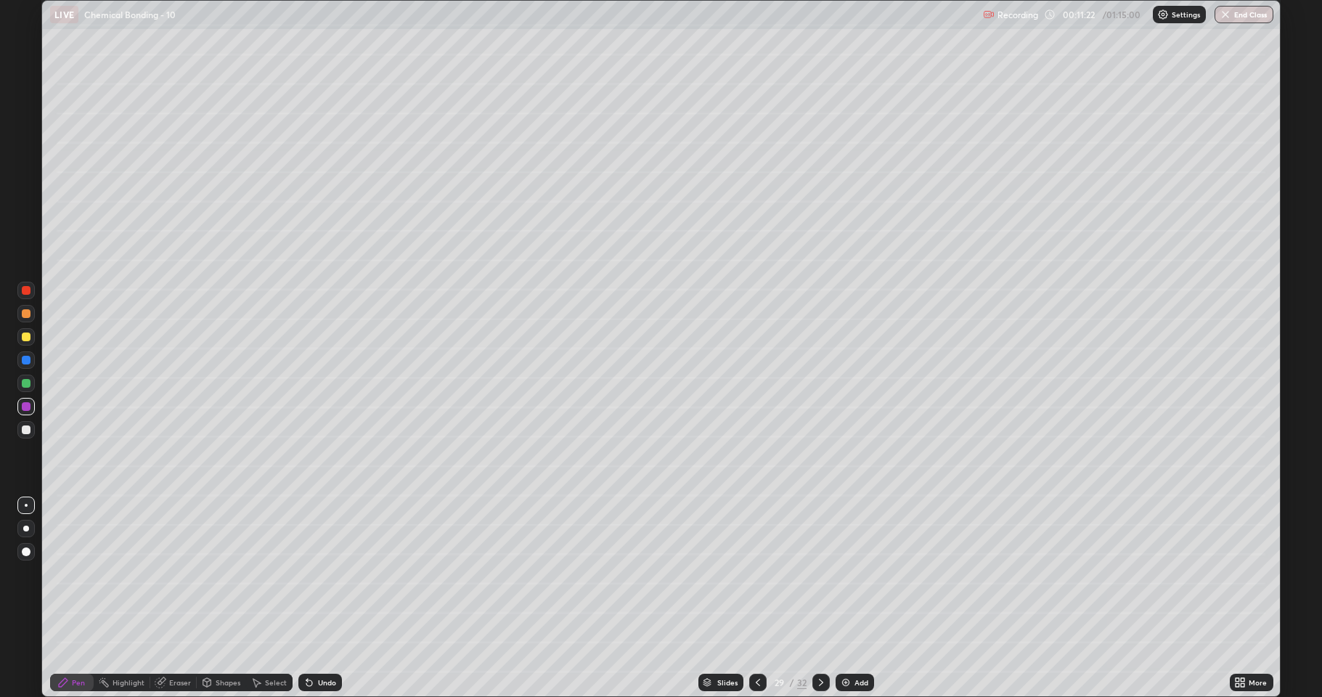
click at [849, 573] on div "Add" at bounding box center [855, 682] width 38 height 17
click at [30, 433] on div at bounding box center [25, 429] width 17 height 17
click at [328, 573] on div "Undo" at bounding box center [327, 682] width 18 height 7
click at [322, 573] on div "Undo" at bounding box center [327, 682] width 18 height 7
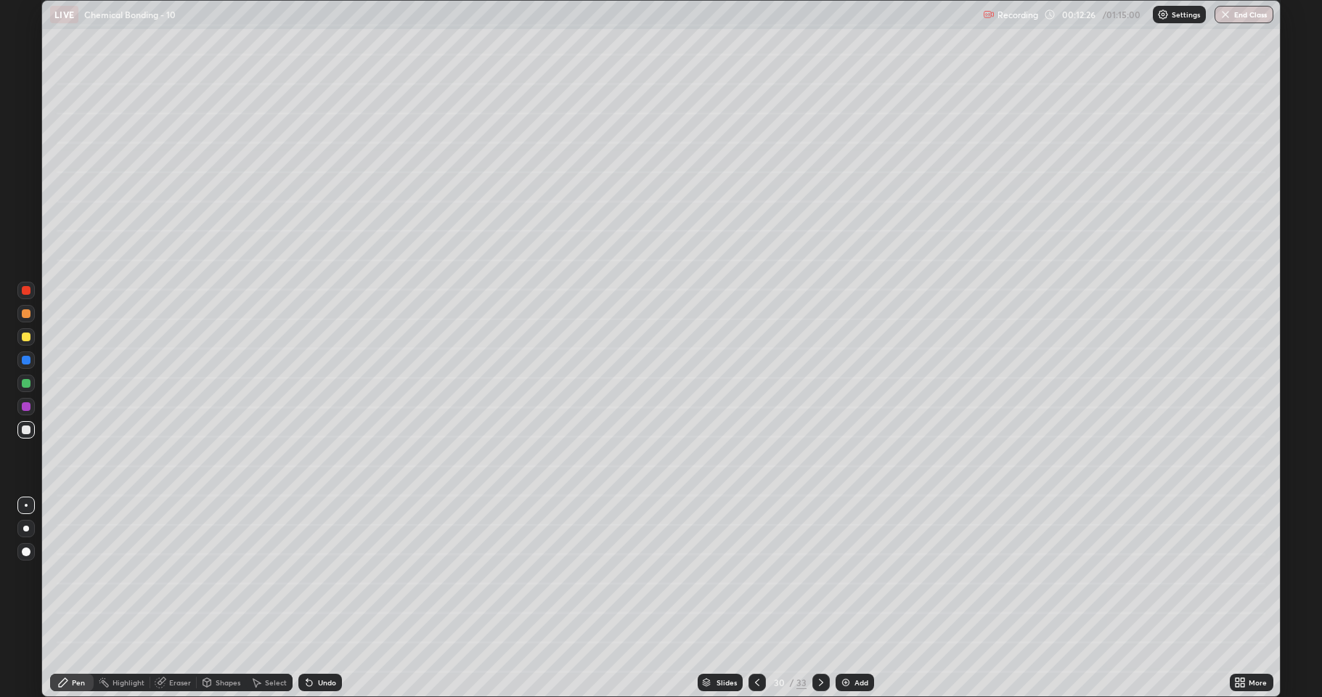
click at [324, 573] on div "Undo" at bounding box center [320, 682] width 44 height 17
click at [325, 573] on div "Undo" at bounding box center [327, 682] width 18 height 7
click at [322, 573] on div "Undo" at bounding box center [327, 682] width 18 height 7
click at [168, 573] on div "Eraser" at bounding box center [173, 682] width 46 height 17
click at [87, 573] on div "Pen" at bounding box center [72, 682] width 44 height 17
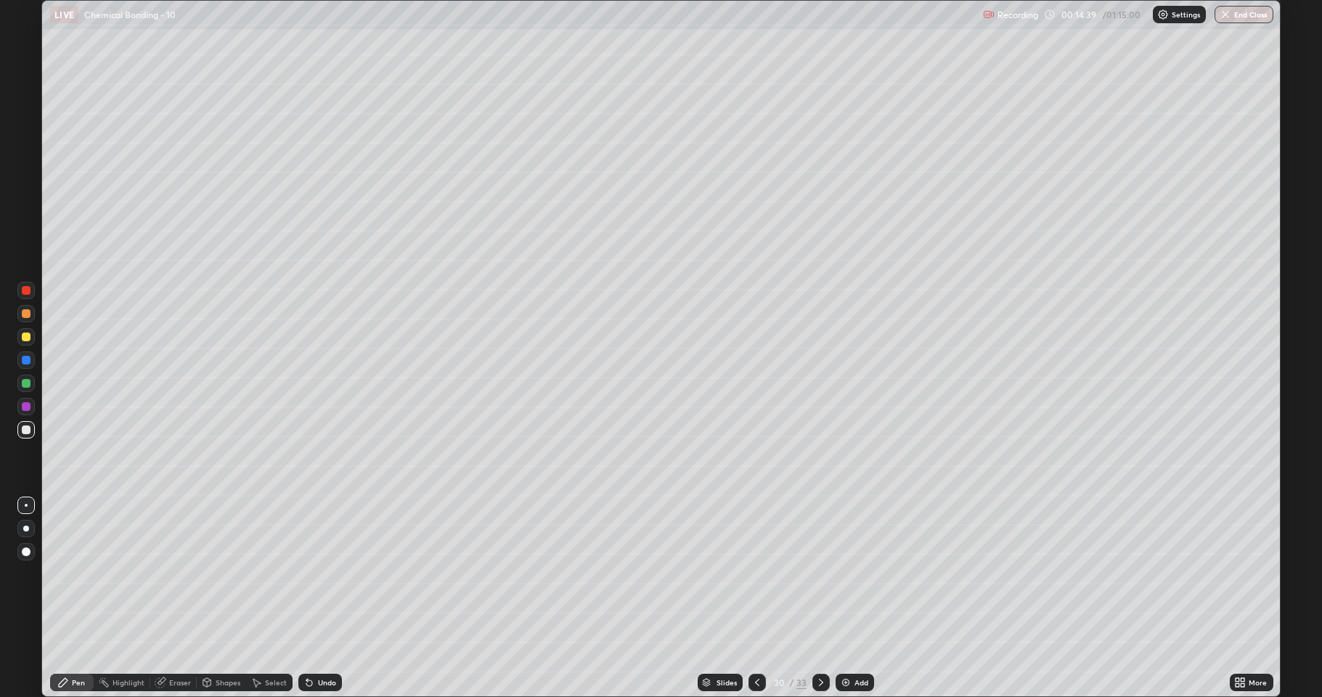
click at [25, 337] on div at bounding box center [26, 336] width 9 height 9
click at [25, 413] on div at bounding box center [25, 406] width 17 height 17
click at [819, 573] on icon at bounding box center [821, 683] width 12 height 12
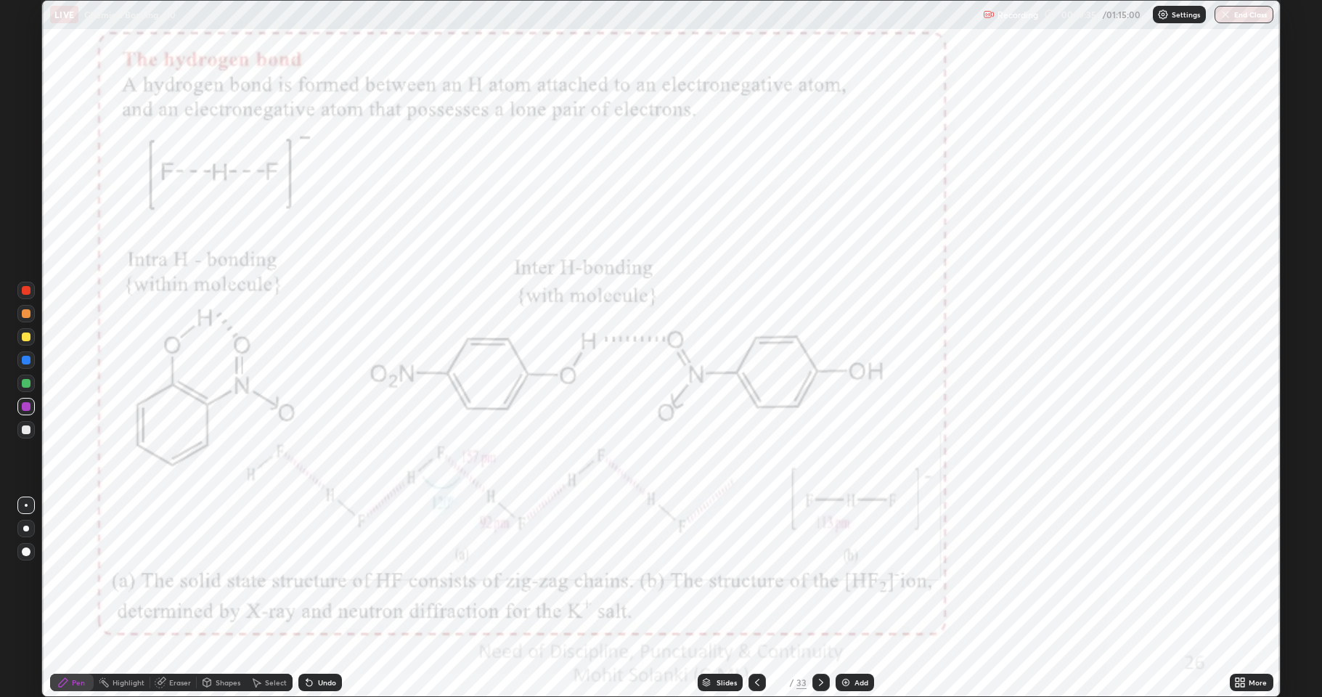
click at [752, 573] on icon at bounding box center [757, 683] width 12 height 12
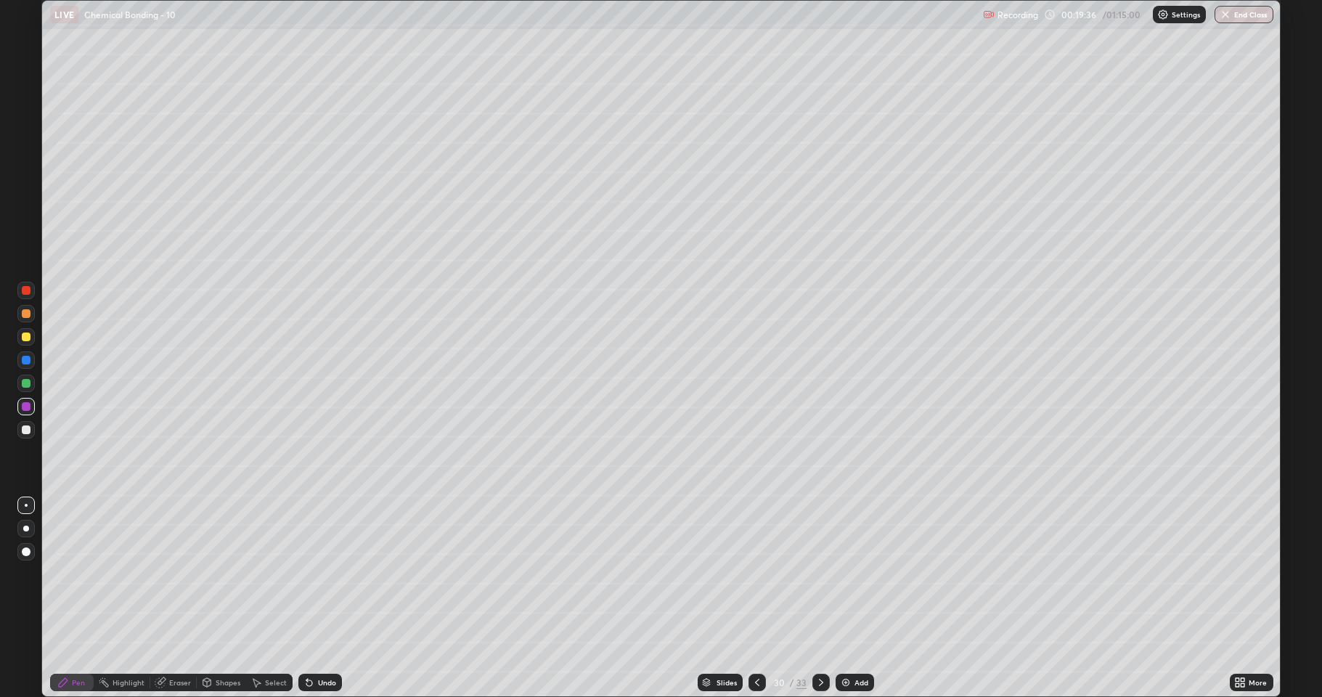
click at [854, 573] on div "Add" at bounding box center [861, 682] width 14 height 7
click at [27, 340] on div at bounding box center [26, 336] width 9 height 9
click at [29, 433] on div at bounding box center [26, 429] width 9 height 9
click at [31, 337] on div at bounding box center [25, 336] width 17 height 17
click at [26, 431] on div at bounding box center [26, 429] width 9 height 9
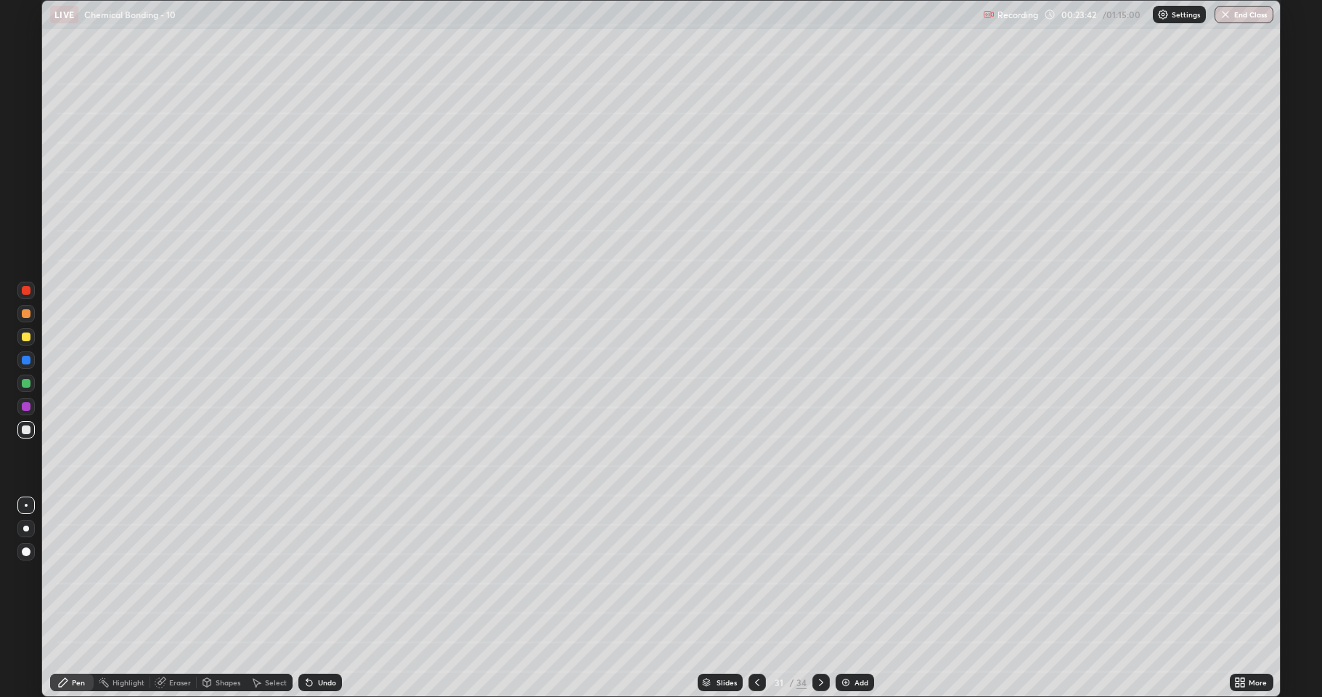
click at [23, 338] on div at bounding box center [26, 336] width 9 height 9
click at [27, 385] on div at bounding box center [26, 383] width 9 height 9
click at [849, 573] on img at bounding box center [846, 683] width 12 height 12
click at [753, 573] on icon at bounding box center [757, 683] width 12 height 12
click at [29, 341] on div at bounding box center [25, 336] width 17 height 17
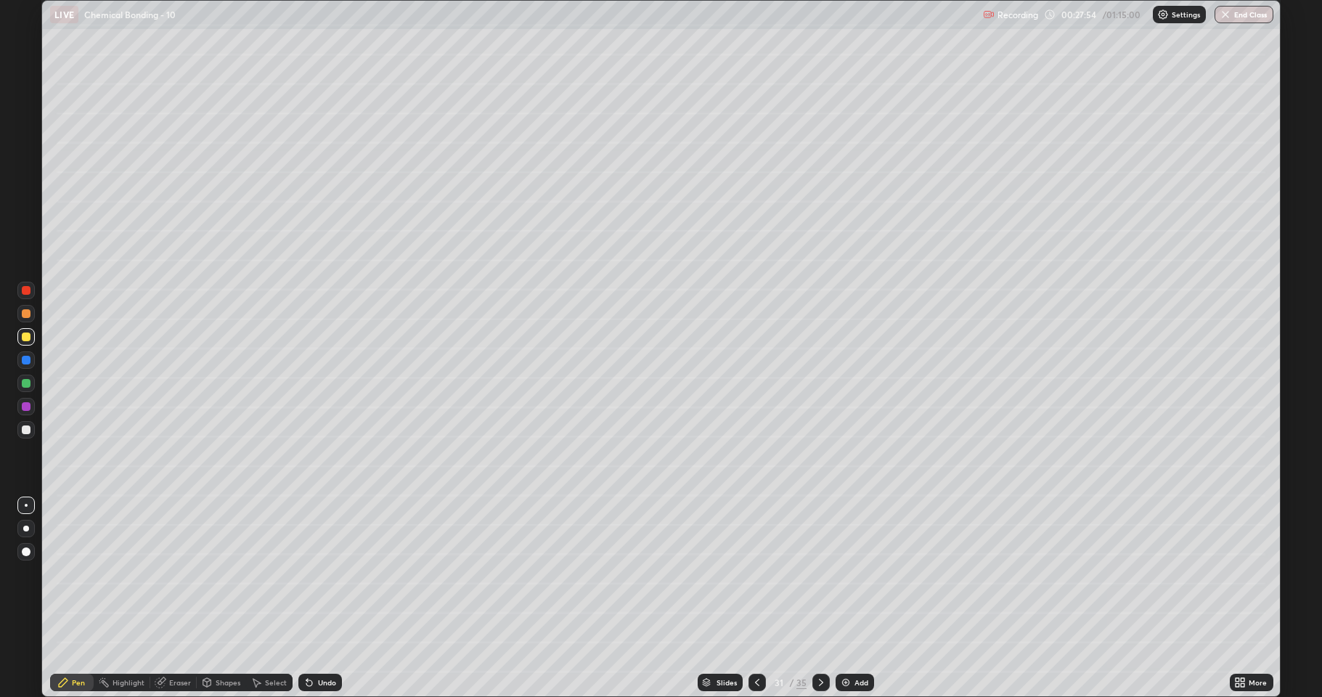
click at [28, 410] on div at bounding box center [26, 406] width 9 height 9
click at [840, 573] on img at bounding box center [846, 683] width 12 height 12
click at [26, 436] on div at bounding box center [25, 429] width 17 height 17
click at [26, 336] on div at bounding box center [26, 336] width 9 height 9
click at [26, 384] on div at bounding box center [26, 383] width 9 height 9
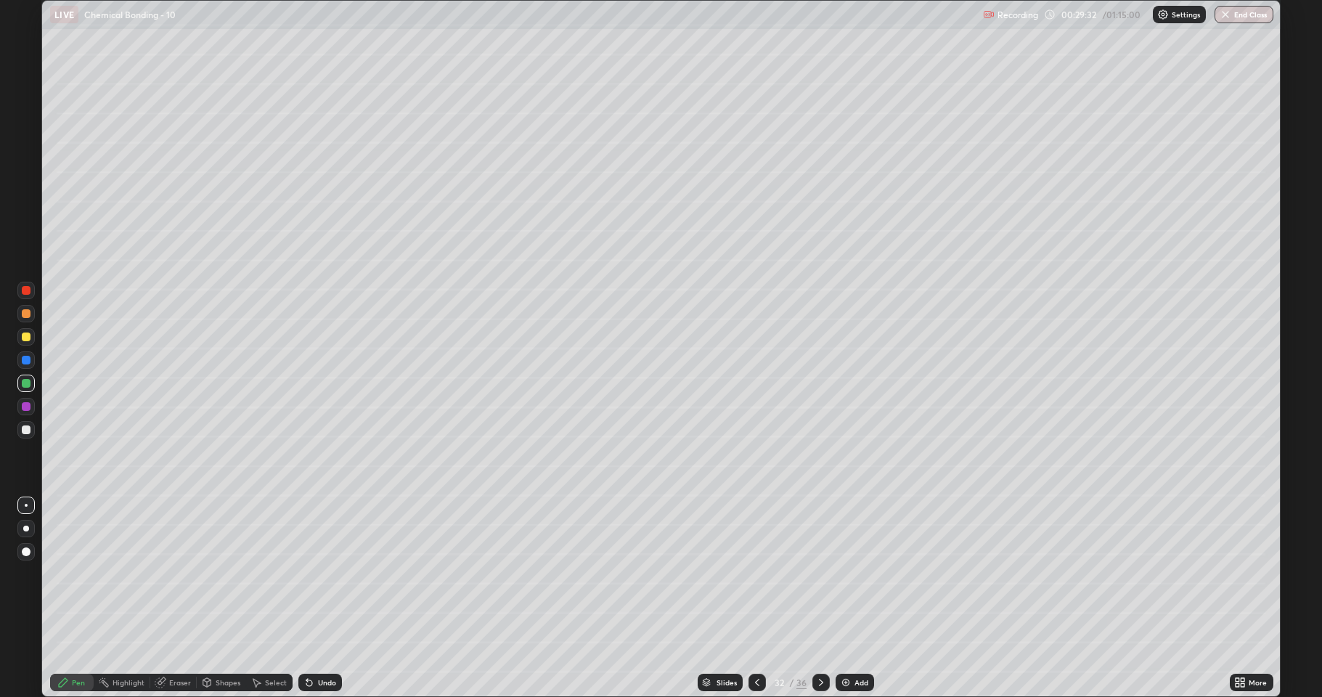
click at [32, 430] on div at bounding box center [25, 429] width 17 height 17
click at [321, 573] on div "Undo" at bounding box center [327, 682] width 18 height 7
click at [322, 573] on div "Undo" at bounding box center [320, 682] width 44 height 17
click at [26, 383] on div at bounding box center [26, 383] width 9 height 9
click at [29, 316] on div at bounding box center [26, 313] width 9 height 9
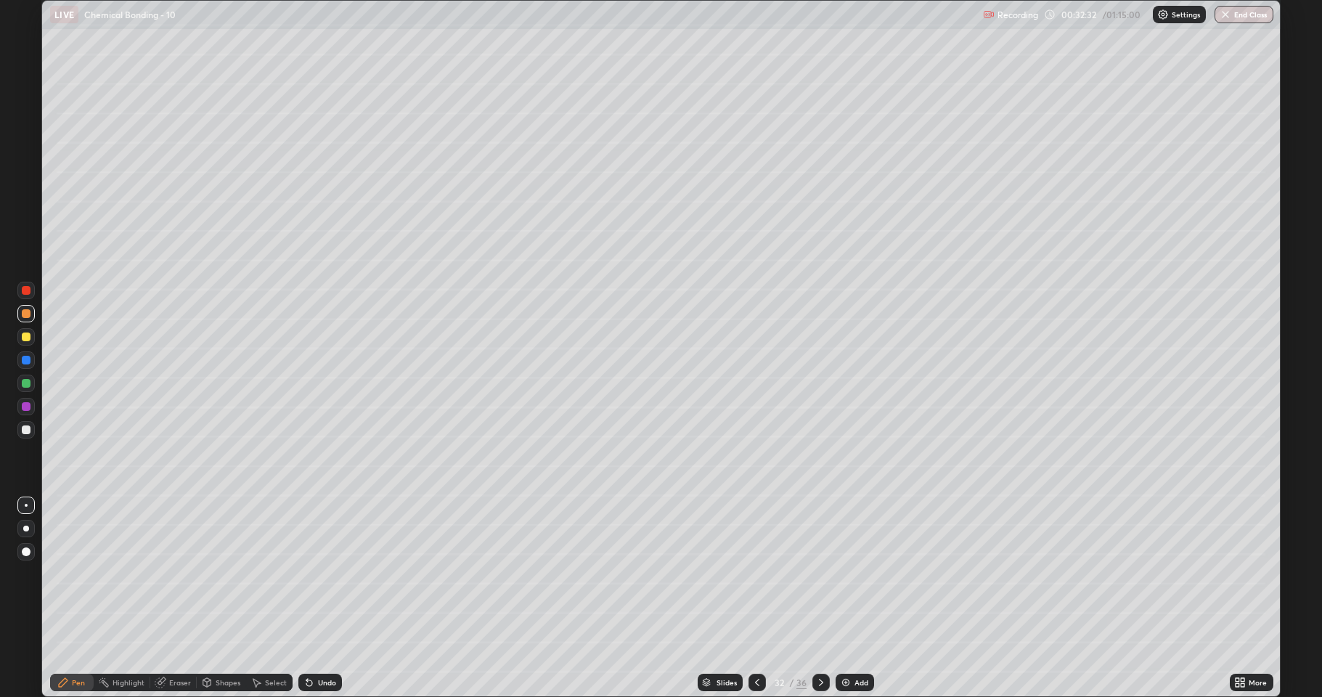
click at [22, 431] on div at bounding box center [26, 429] width 9 height 9
click at [28, 342] on div at bounding box center [25, 336] width 17 height 17
click at [28, 401] on div at bounding box center [25, 406] width 17 height 17
click at [848, 573] on img at bounding box center [846, 683] width 12 height 12
click at [26, 430] on div at bounding box center [26, 429] width 9 height 9
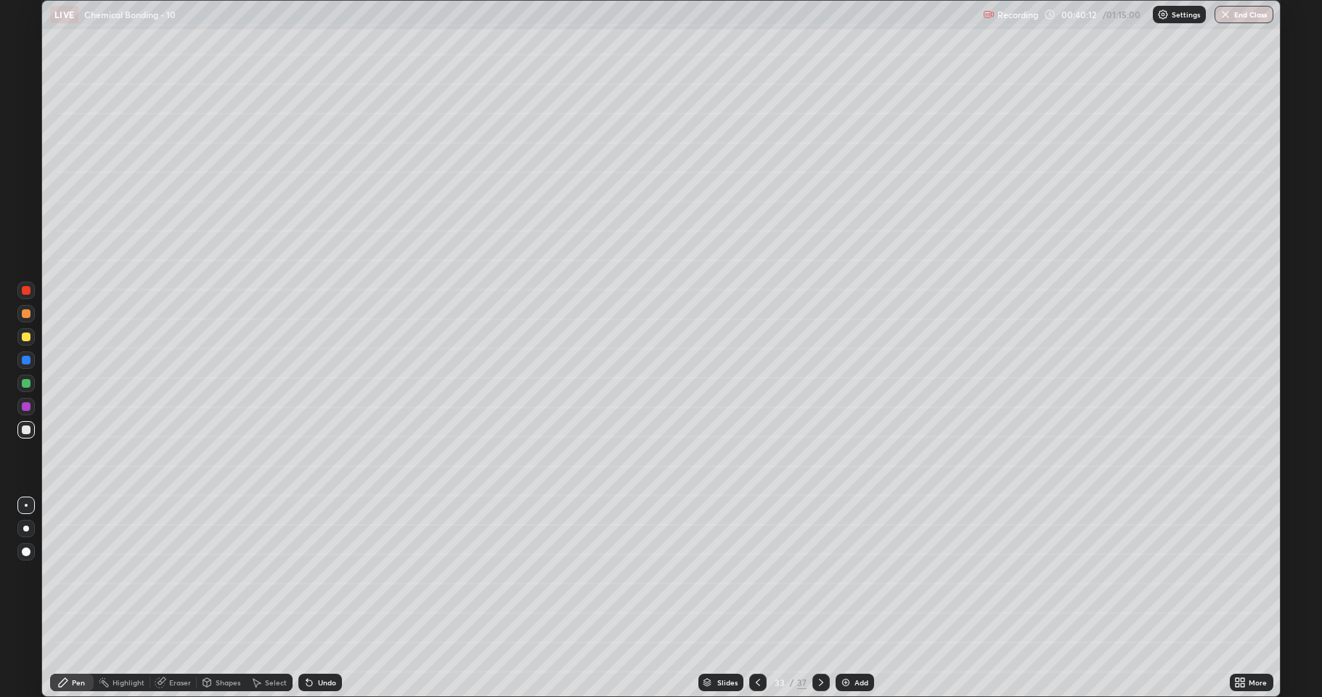
click at [30, 343] on div at bounding box center [25, 336] width 17 height 17
click at [28, 430] on div at bounding box center [26, 429] width 9 height 9
click at [22, 383] on div at bounding box center [26, 383] width 9 height 9
click at [25, 340] on div at bounding box center [26, 336] width 9 height 9
click at [173, 573] on div "Eraser" at bounding box center [180, 682] width 22 height 7
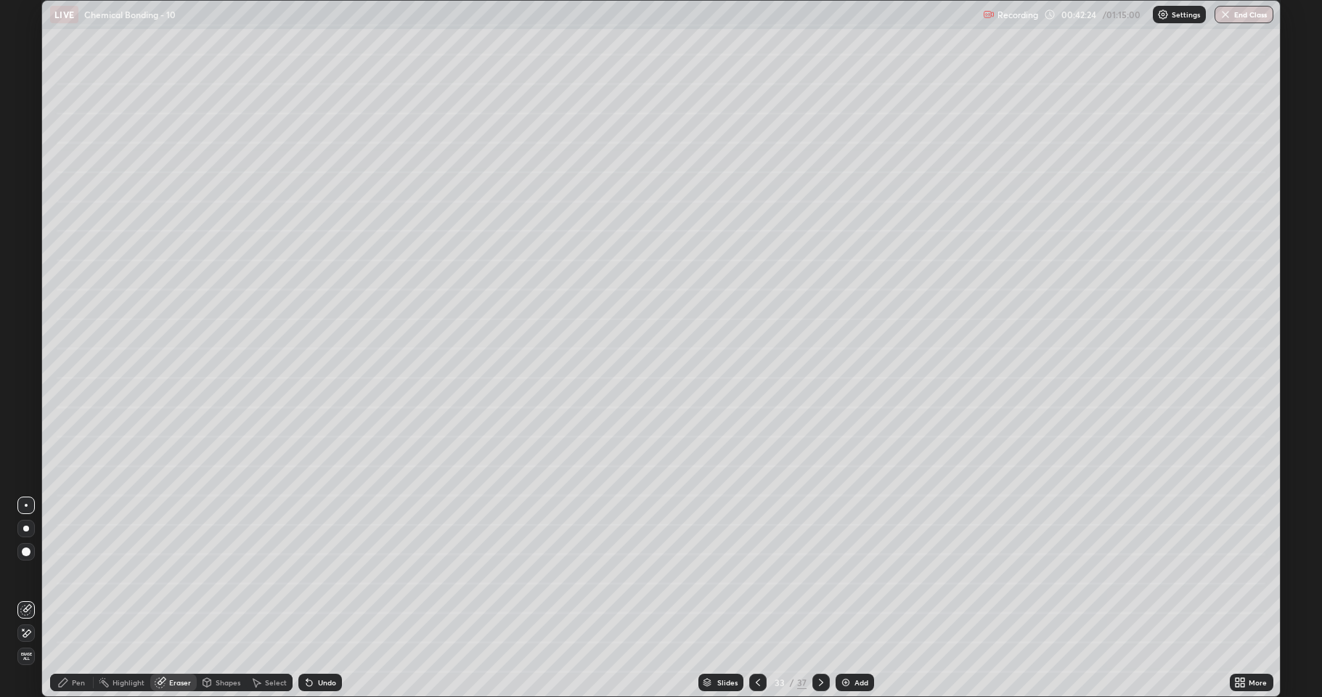
click at [75, 573] on div "Pen" at bounding box center [78, 682] width 13 height 7
click at [28, 433] on div at bounding box center [26, 429] width 9 height 9
click at [332, 573] on div "Undo" at bounding box center [320, 682] width 44 height 17
click at [844, 573] on img at bounding box center [846, 683] width 12 height 12
click at [755, 573] on icon at bounding box center [757, 683] width 12 height 12
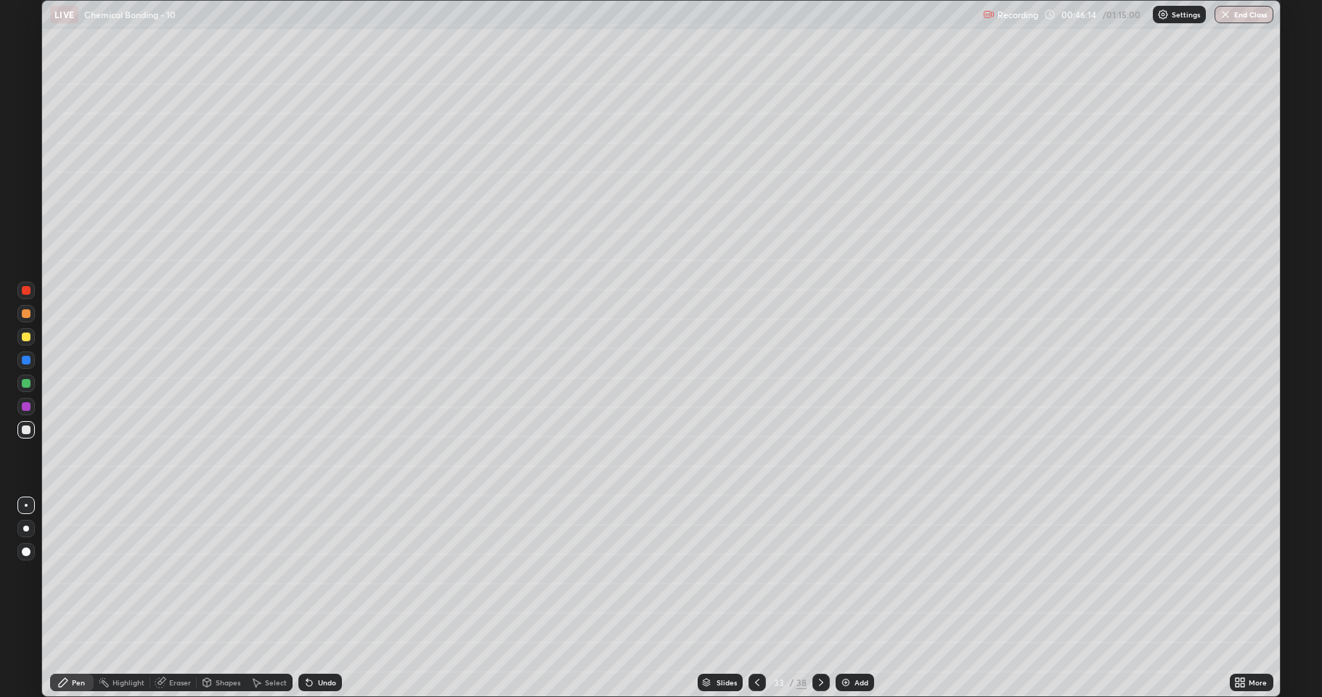
click at [820, 573] on icon at bounding box center [821, 682] width 4 height 7
click at [27, 343] on div at bounding box center [25, 336] width 17 height 17
click at [24, 433] on div at bounding box center [26, 429] width 9 height 9
click at [260, 573] on icon at bounding box center [256, 683] width 12 height 12
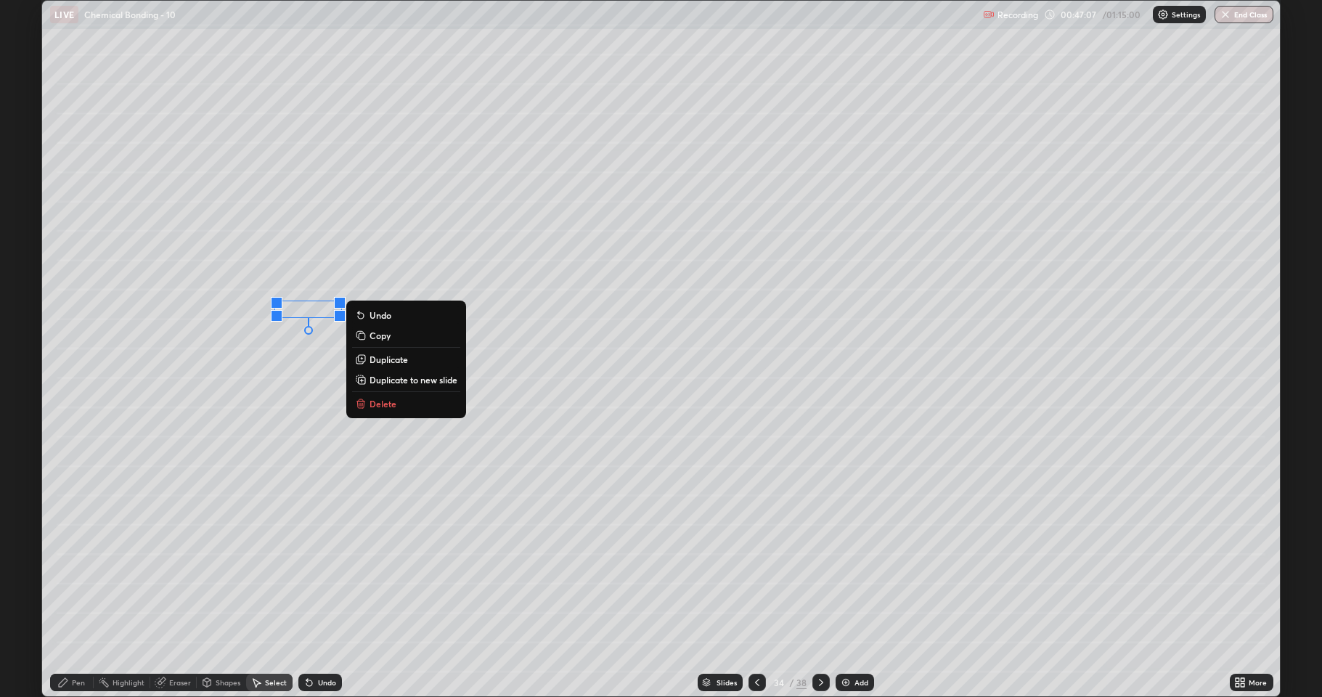
click at [316, 573] on div "0 ° Undo Copy Duplicate Duplicate to new slide Delete" at bounding box center [661, 348] width 1238 height 695
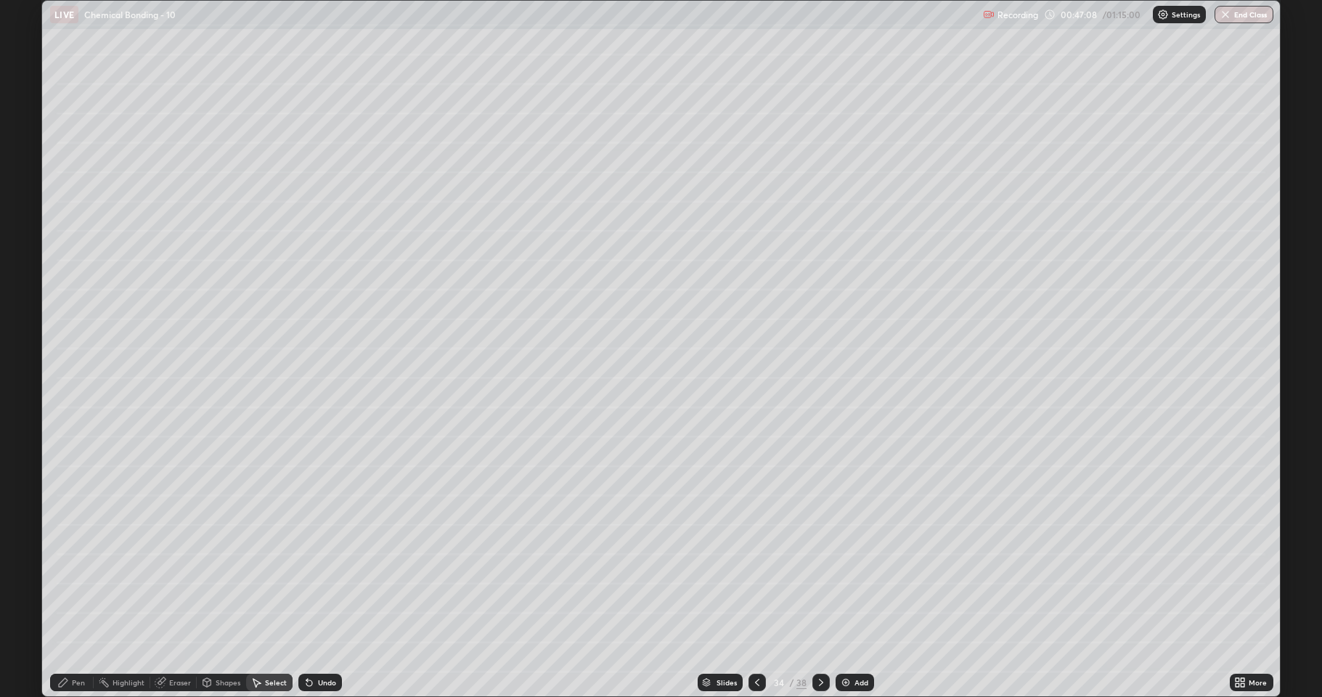
click at [85, 573] on div "Pen" at bounding box center [72, 682] width 44 height 17
click at [28, 335] on div at bounding box center [26, 336] width 9 height 9
click at [23, 422] on div at bounding box center [25, 429] width 17 height 17
click at [329, 573] on div "Undo" at bounding box center [320, 682] width 44 height 17
click at [822, 573] on icon at bounding box center [821, 682] width 4 height 7
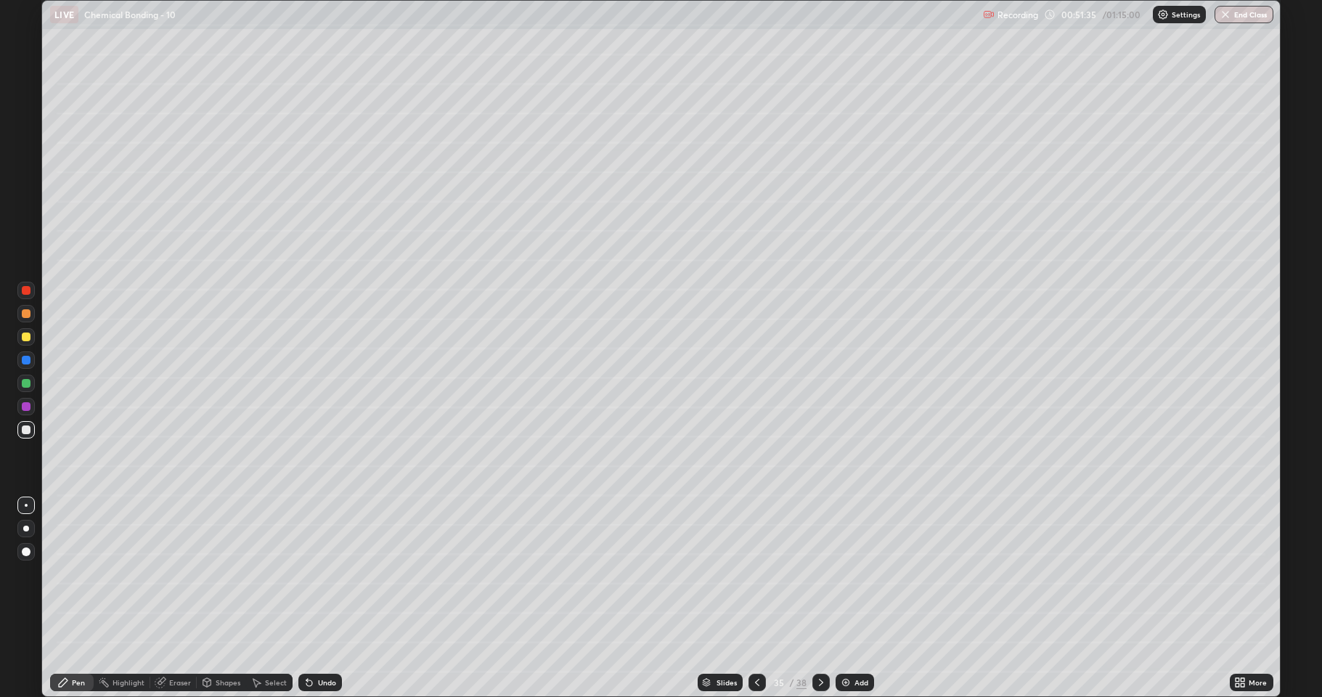
click at [753, 573] on icon at bounding box center [757, 683] width 12 height 12
click at [822, 573] on icon at bounding box center [821, 683] width 12 height 12
click at [825, 573] on icon at bounding box center [821, 683] width 12 height 12
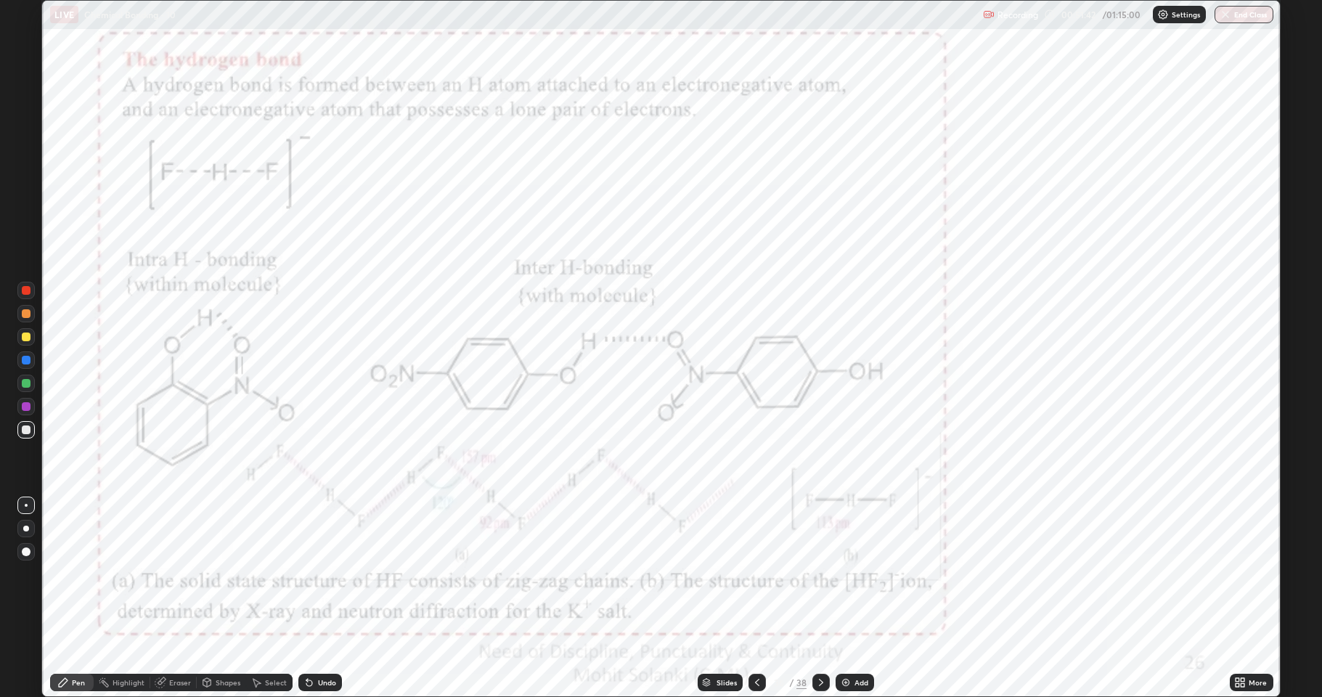
click at [23, 410] on div at bounding box center [26, 406] width 9 height 9
click at [24, 385] on div at bounding box center [26, 383] width 9 height 9
click at [820, 573] on icon at bounding box center [821, 682] width 4 height 7
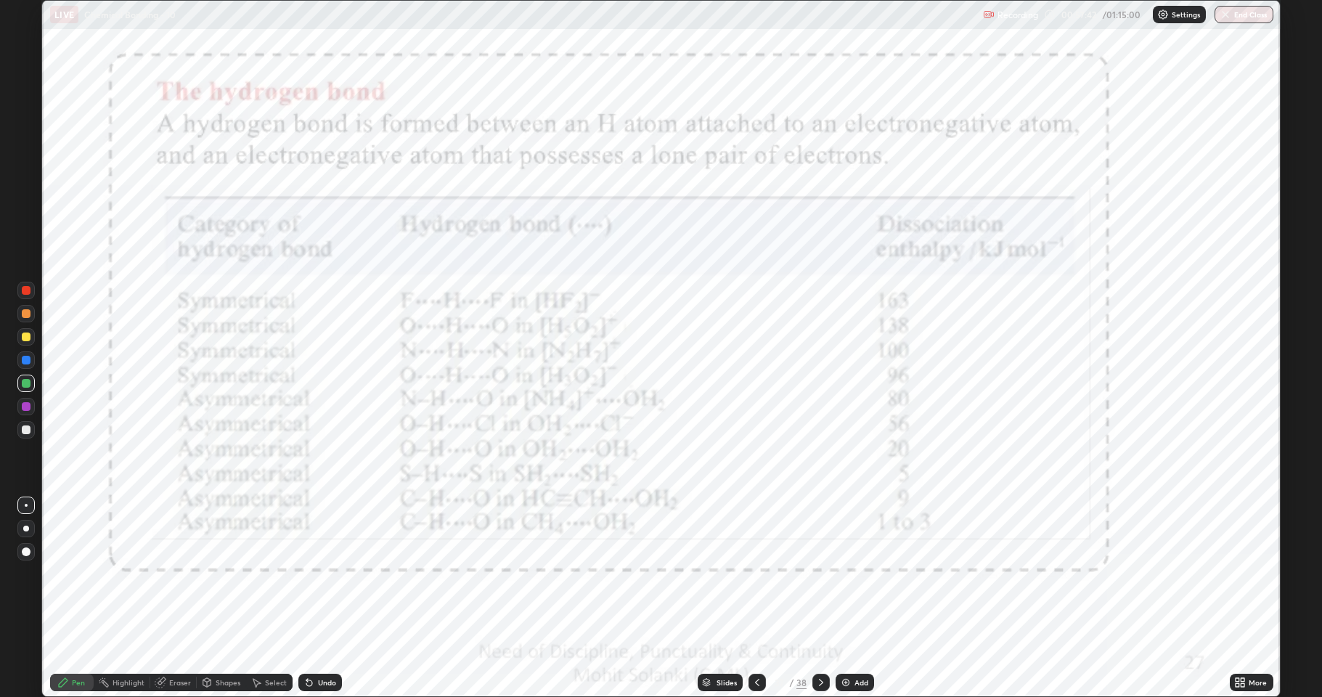
click at [28, 410] on div at bounding box center [26, 406] width 9 height 9
click at [29, 359] on div at bounding box center [26, 360] width 9 height 9
click at [26, 408] on div at bounding box center [26, 406] width 9 height 9
click at [827, 573] on div at bounding box center [820, 682] width 17 height 17
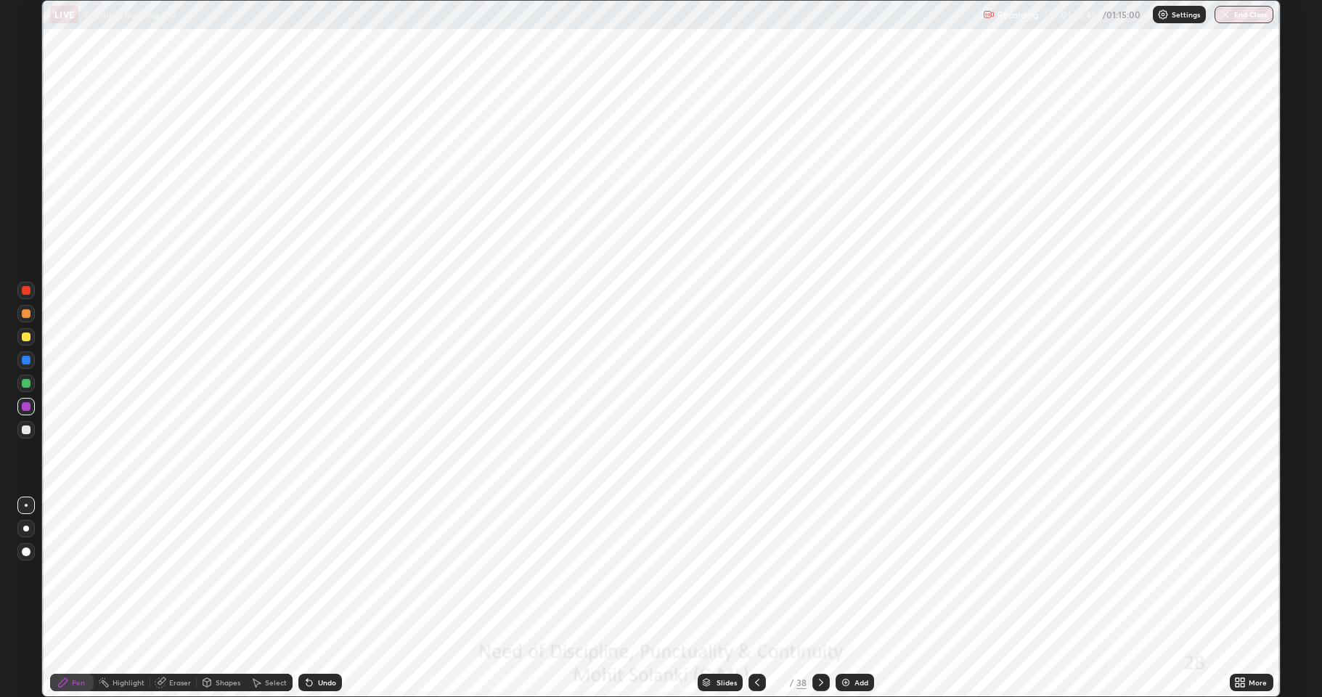
click at [29, 360] on div at bounding box center [26, 360] width 9 height 9
click at [20, 409] on div at bounding box center [25, 406] width 17 height 17
click at [28, 360] on div at bounding box center [26, 360] width 9 height 9
click at [26, 340] on div at bounding box center [26, 336] width 9 height 9
click at [26, 385] on div at bounding box center [26, 383] width 9 height 9
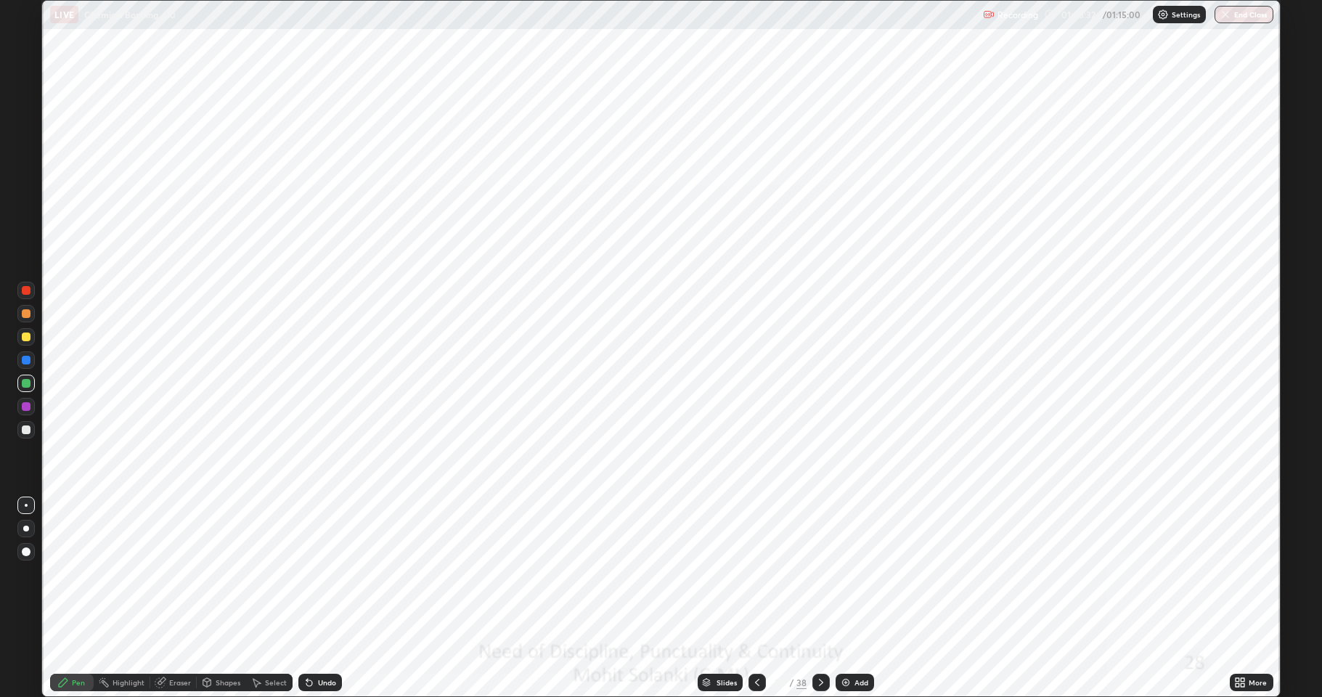
click at [26, 360] on div at bounding box center [26, 360] width 9 height 9
click at [173, 573] on div "Eraser" at bounding box center [173, 682] width 46 height 17
click at [83, 573] on div "Pen" at bounding box center [78, 682] width 13 height 7
click at [30, 404] on div at bounding box center [25, 406] width 17 height 17
click at [27, 430] on div at bounding box center [26, 429] width 9 height 9
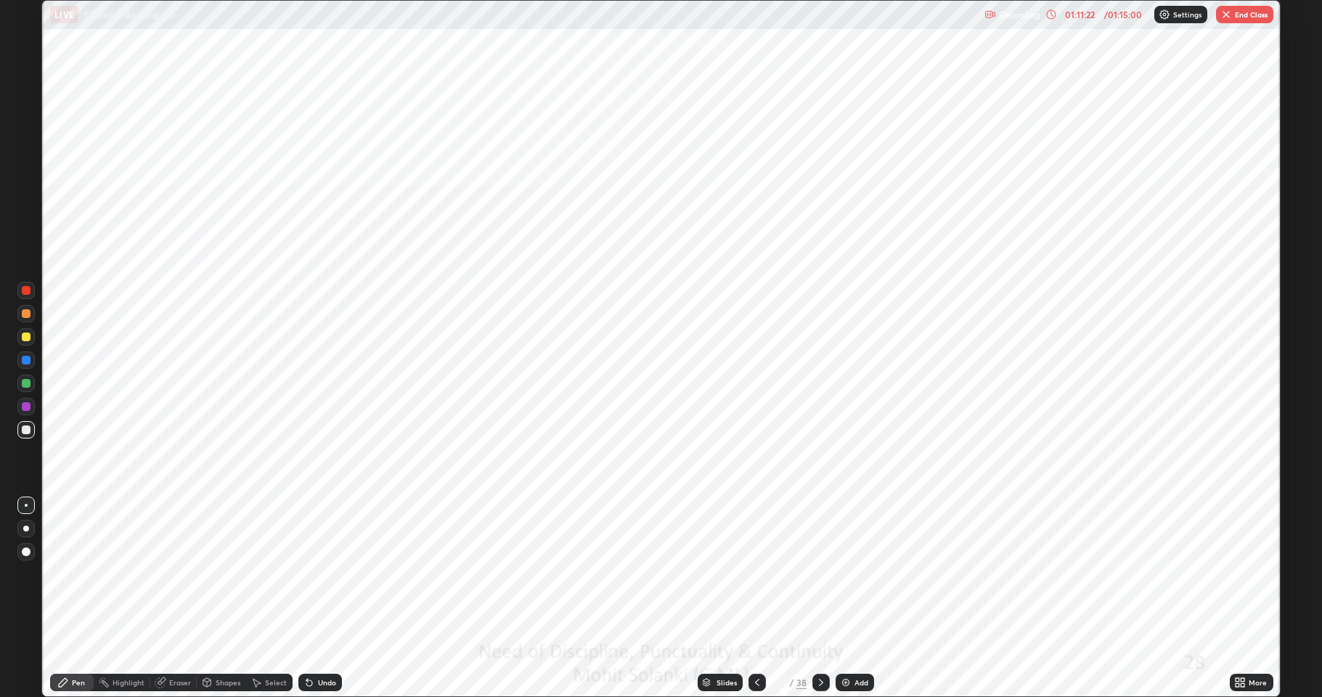
click at [27, 381] on div at bounding box center [26, 383] width 9 height 9
click at [850, 573] on div "Add" at bounding box center [855, 682] width 38 height 17
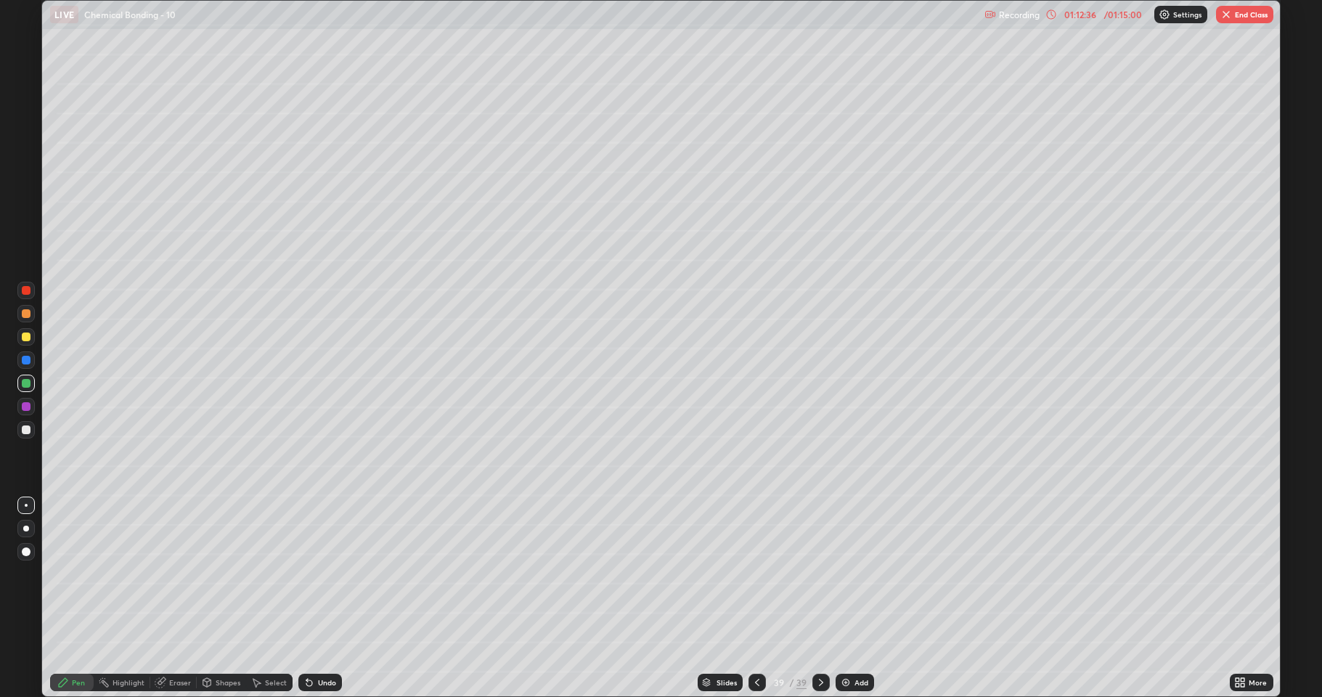
click at [24, 430] on div at bounding box center [26, 429] width 9 height 9
click at [29, 339] on div at bounding box center [26, 336] width 9 height 9
click at [29, 383] on div at bounding box center [26, 383] width 9 height 9
click at [28, 340] on div at bounding box center [26, 336] width 9 height 9
click at [30, 382] on div at bounding box center [26, 383] width 9 height 9
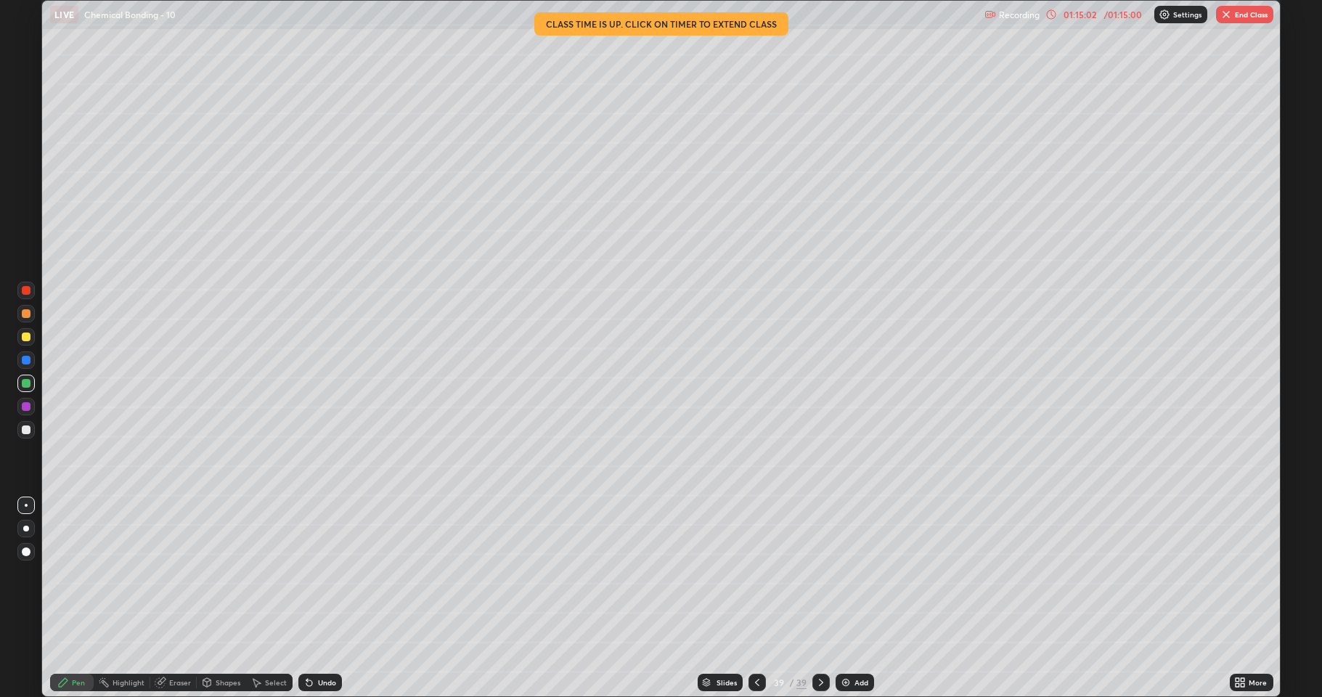
click at [1068, 20] on div "Recording 01:15:02 / 01:15:00 Settings End Class" at bounding box center [1128, 15] width 289 height 28
click at [1066, 19] on div "01:15:03 / 01:15:00" at bounding box center [1095, 15] width 100 height 12
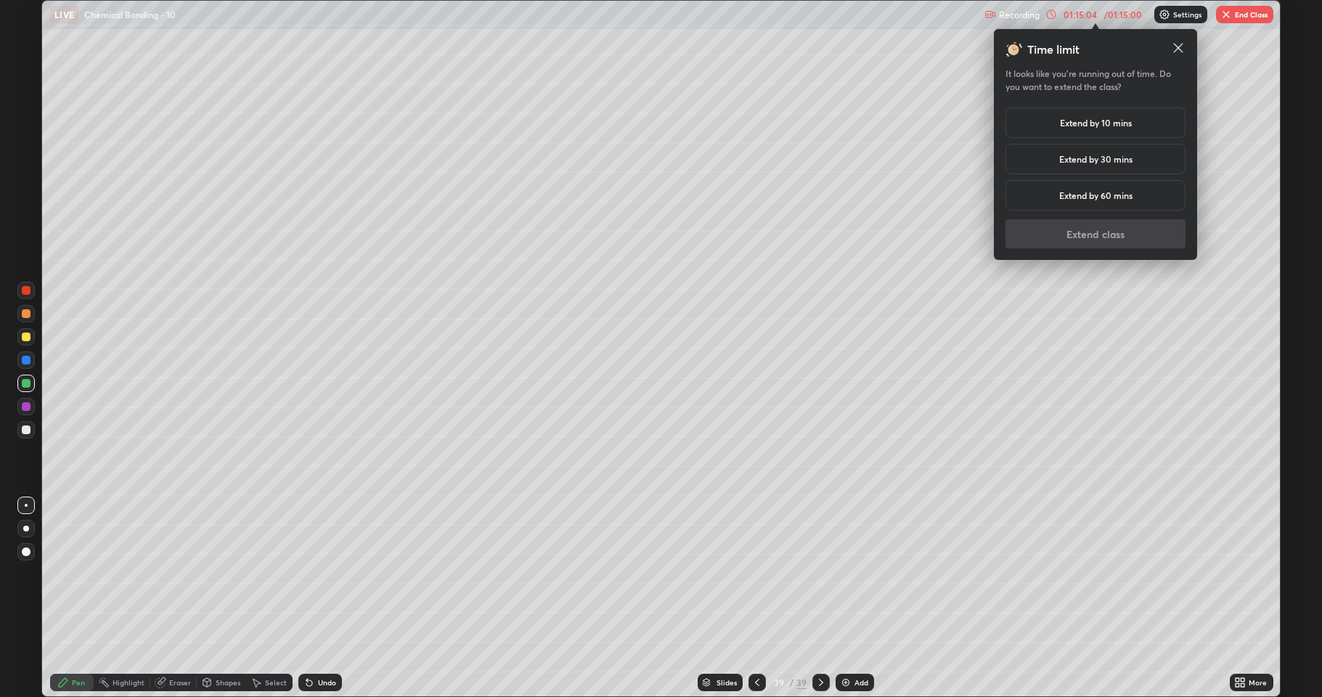
click at [1086, 125] on h5 "Extend by 10 mins" at bounding box center [1096, 122] width 72 height 13
click at [1101, 232] on button "Extend class" at bounding box center [1095, 233] width 180 height 29
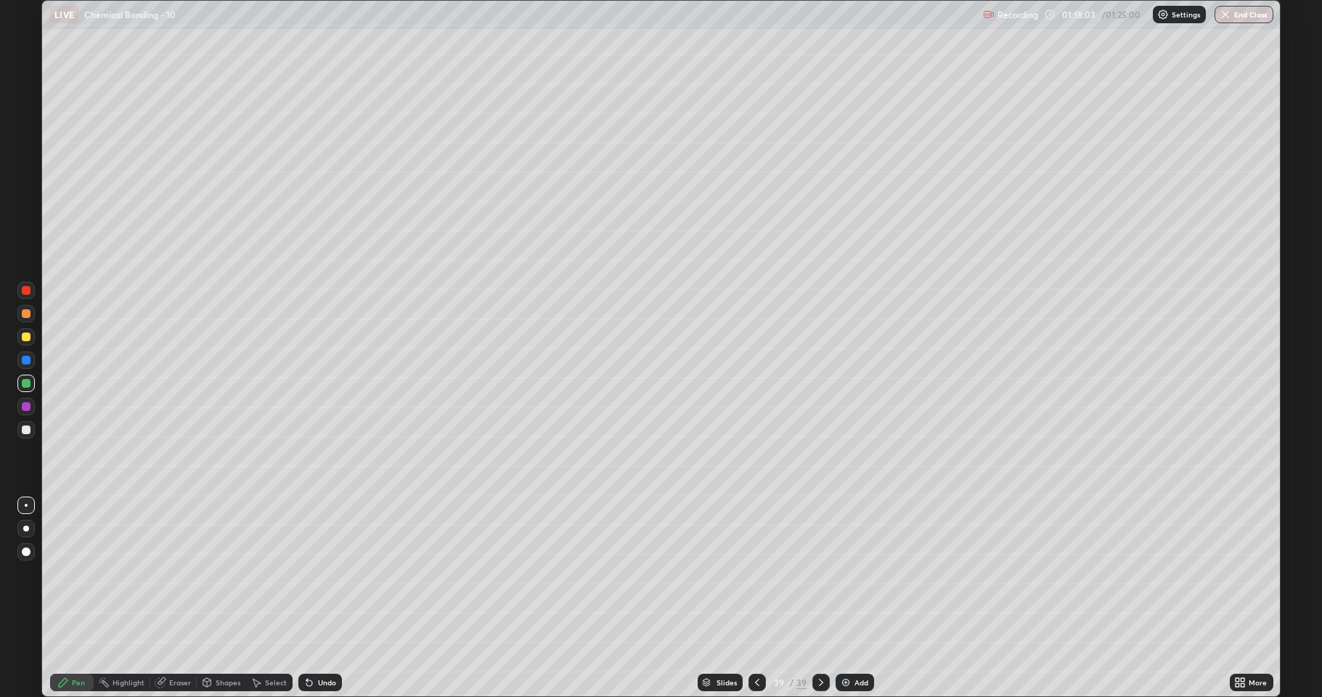
click at [1230, 10] on img "button" at bounding box center [1226, 15] width 12 height 12
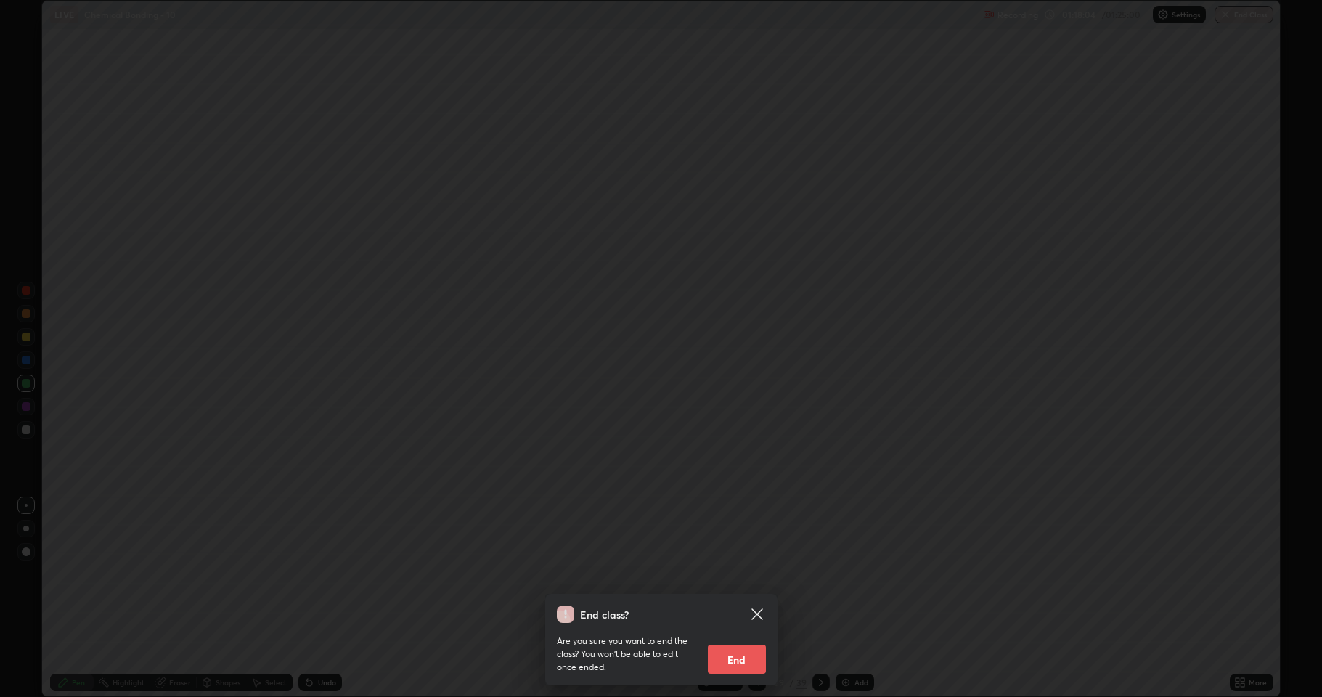
click at [755, 573] on button "End" at bounding box center [737, 659] width 58 height 29
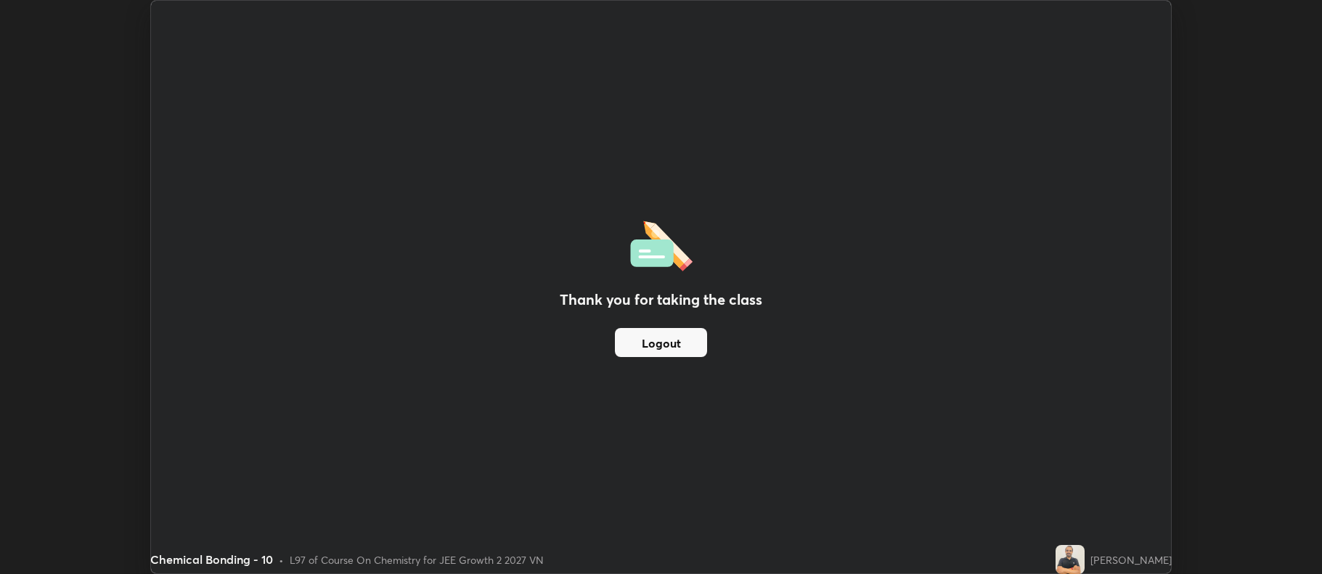
scroll to position [72016, 71269]
